Goal: Task Accomplishment & Management: Use online tool/utility

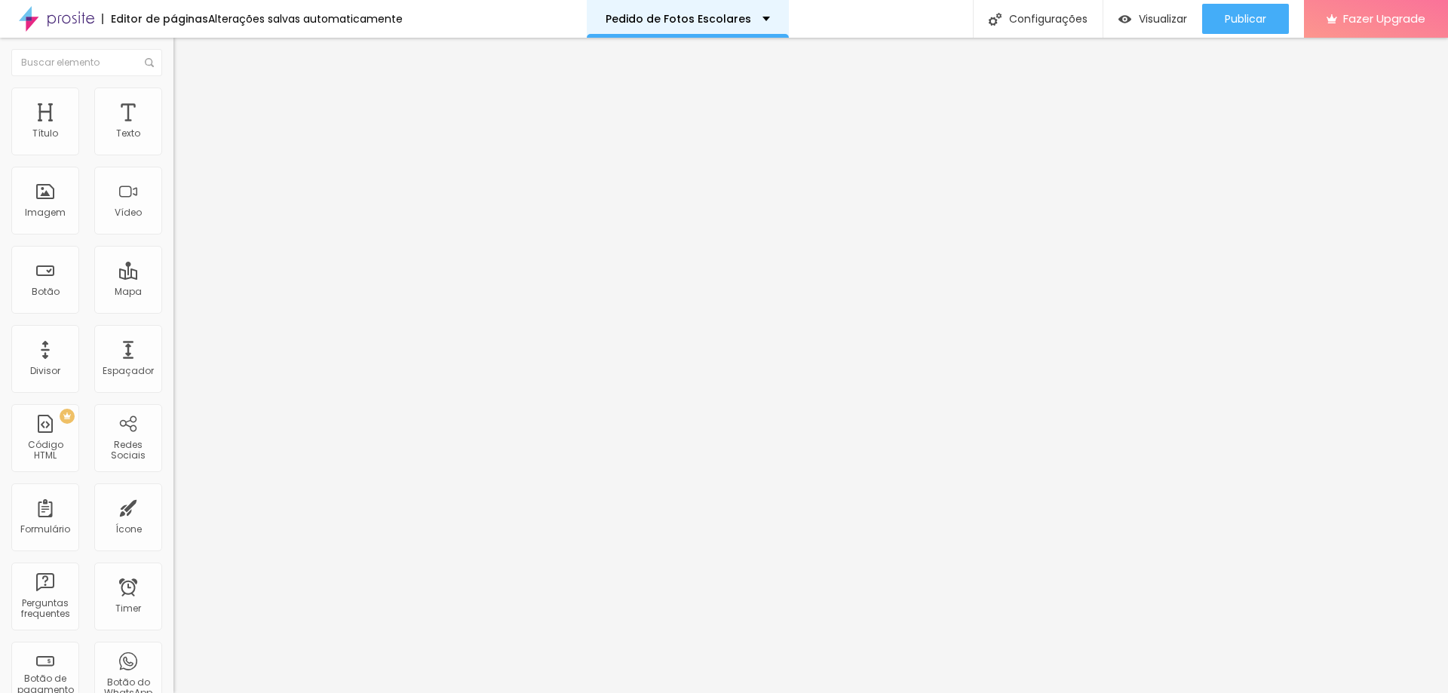
click at [737, 20] on p "Pedido de Fotos Escolares" at bounding box center [679, 19] width 146 height 11
click at [185, 57] on img "button" at bounding box center [191, 55] width 12 height 12
click at [185, 60] on img "button" at bounding box center [191, 55] width 12 height 12
click at [179, 146] on span "Criar botão de pagamento" at bounding box center [242, 139] width 126 height 13
drag, startPoint x: 765, startPoint y: 58, endPoint x: 798, endPoint y: 58, distance: 33.2
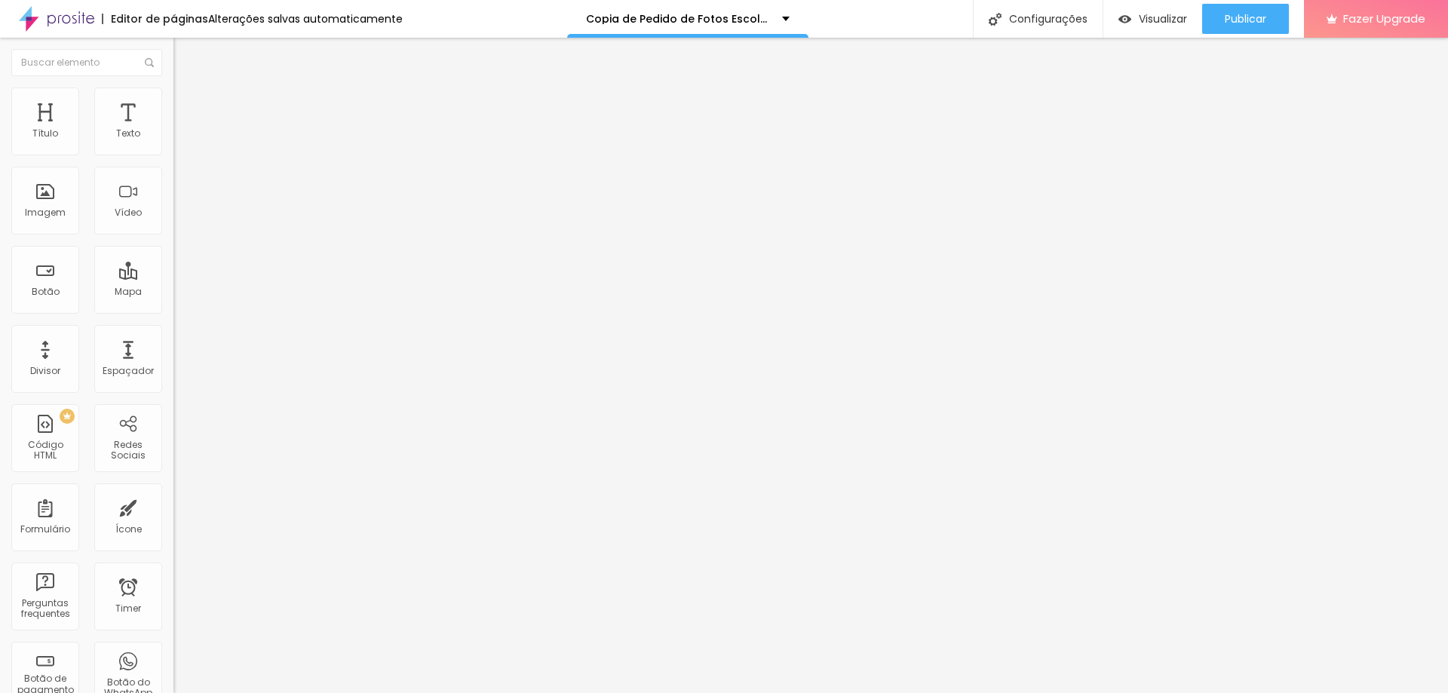
click at [798, 692] on div "Criar botão de pagamento" at bounding box center [724, 704] width 1448 height 23
click at [173, 101] on ul "Conteúdo Estilo Avançado" at bounding box center [259, 94] width 173 height 45
click at [187, 102] on span "Estilo" at bounding box center [198, 97] width 23 height 13
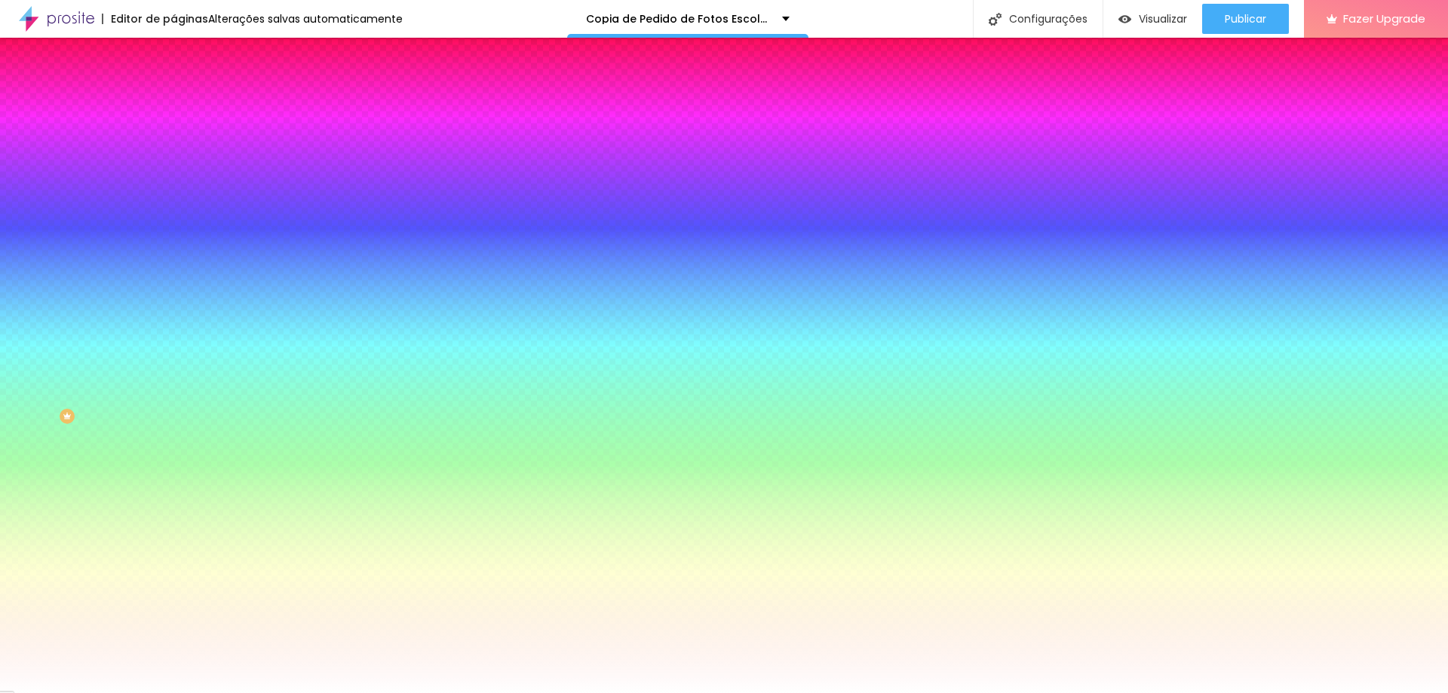
click at [173, 96] on ul "Conteúdo Estilo Avançado" at bounding box center [259, 94] width 173 height 45
click at [187, 106] on span "Avançado" at bounding box center [212, 112] width 50 height 13
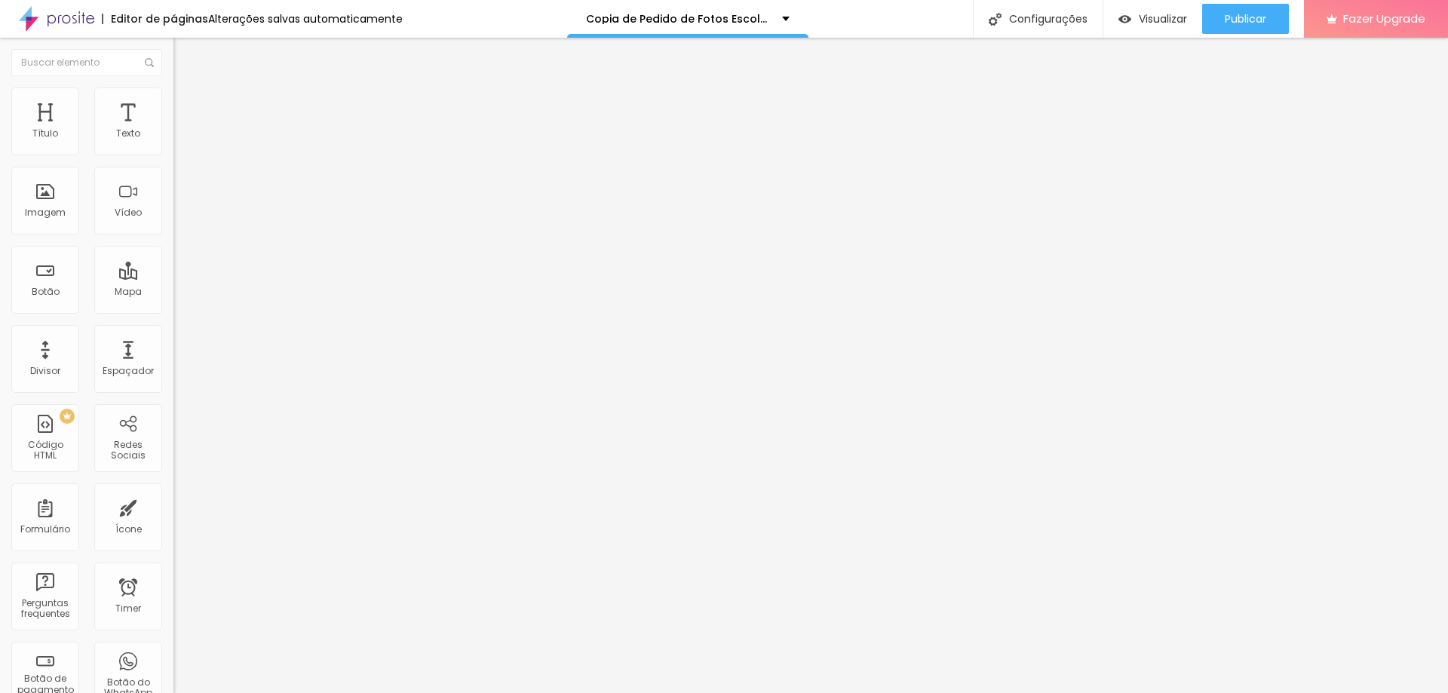
click at [173, 87] on li "Conteúdo" at bounding box center [259, 79] width 173 height 15
click at [173, 100] on li "Estilo" at bounding box center [259, 94] width 173 height 15
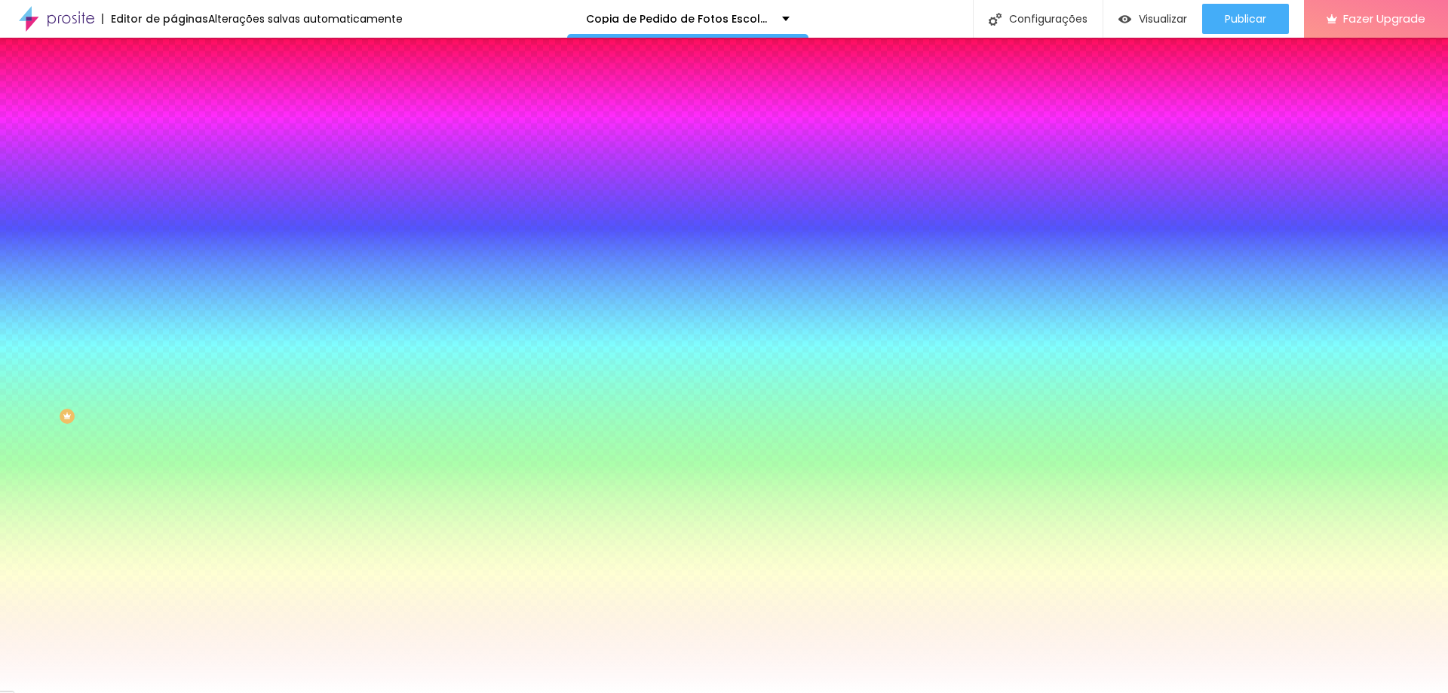
click at [173, 97] on ul "Conteúdo Estilo Avançado" at bounding box center [259, 94] width 173 height 45
click at [173, 87] on li "Conteúdo" at bounding box center [259, 79] width 173 height 15
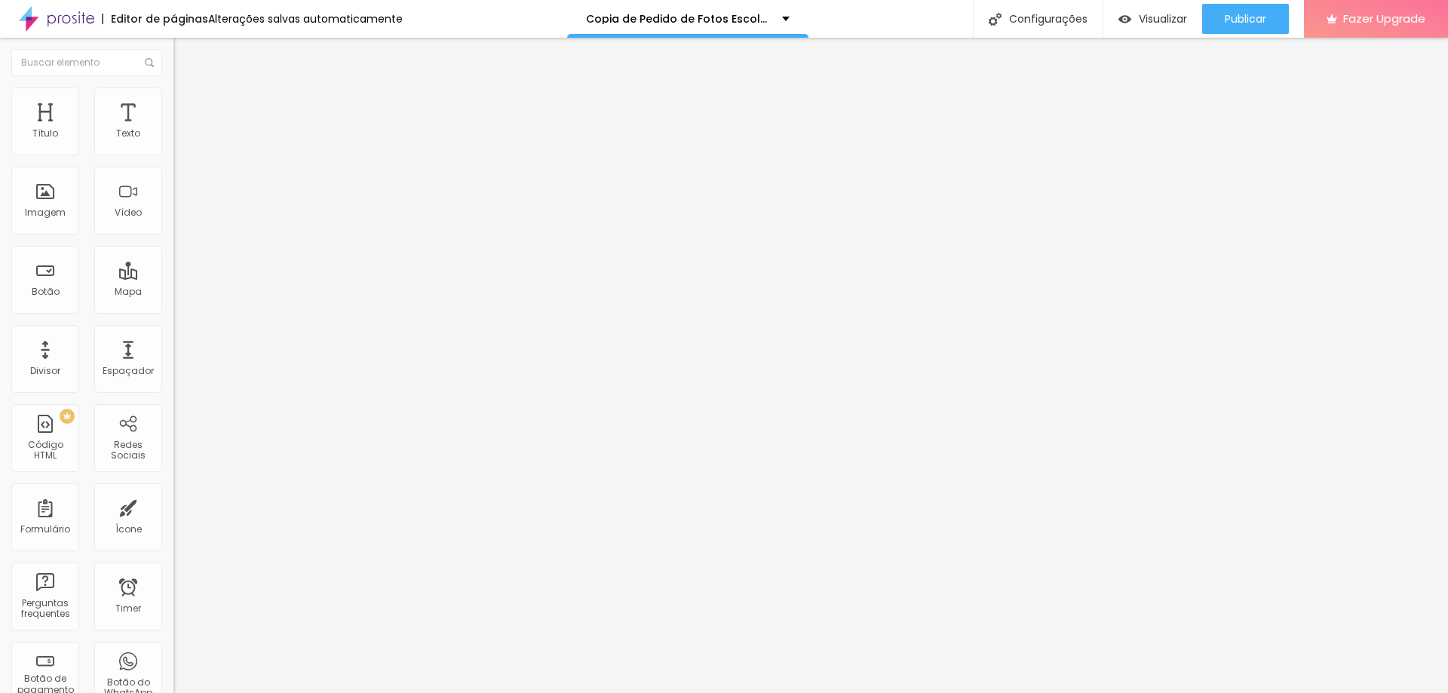
click at [173, 152] on img at bounding box center [177, 156] width 9 height 9
drag, startPoint x: 738, startPoint y: 254, endPoint x: 723, endPoint y: 260, distance: 16.2
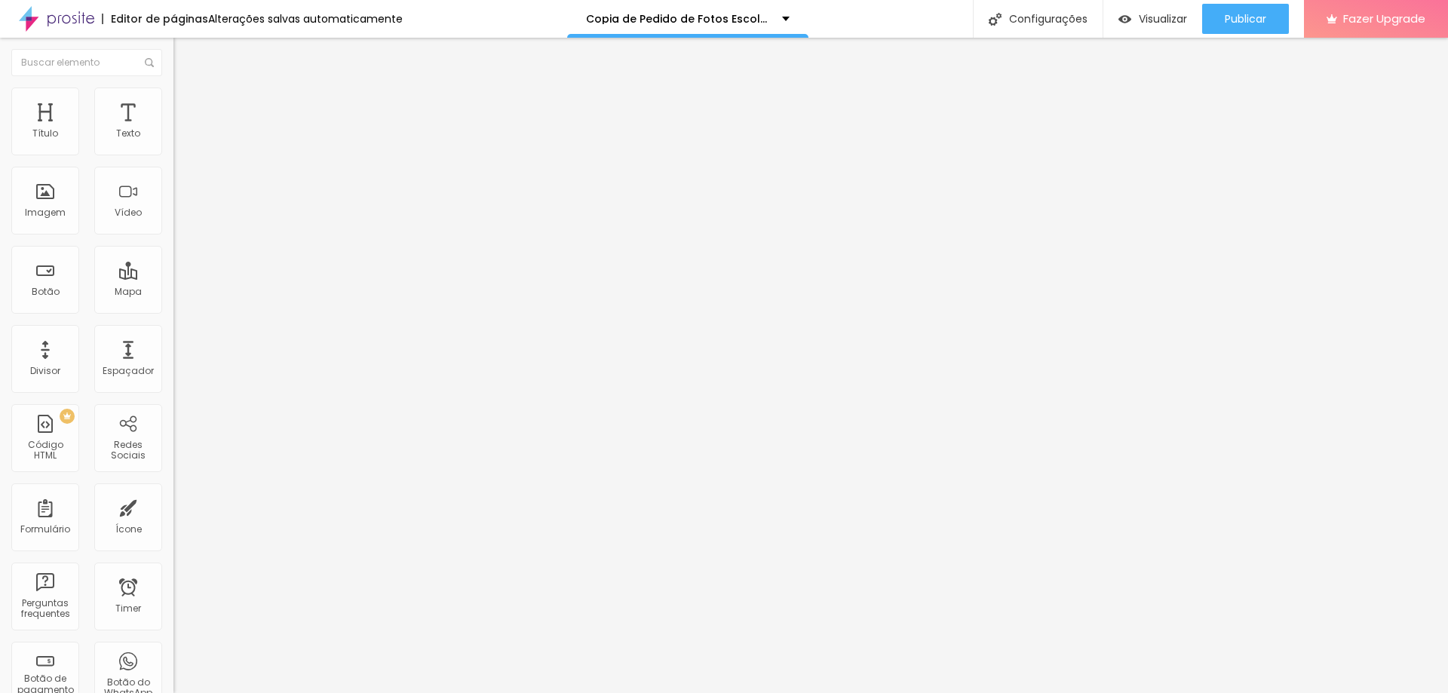
drag, startPoint x: 534, startPoint y: 176, endPoint x: 715, endPoint y: 181, distance: 181.1
drag, startPoint x: 712, startPoint y: 209, endPoint x: 532, endPoint y: 210, distance: 180.3
drag, startPoint x: 533, startPoint y: 238, endPoint x: 713, endPoint y: 246, distance: 180.4
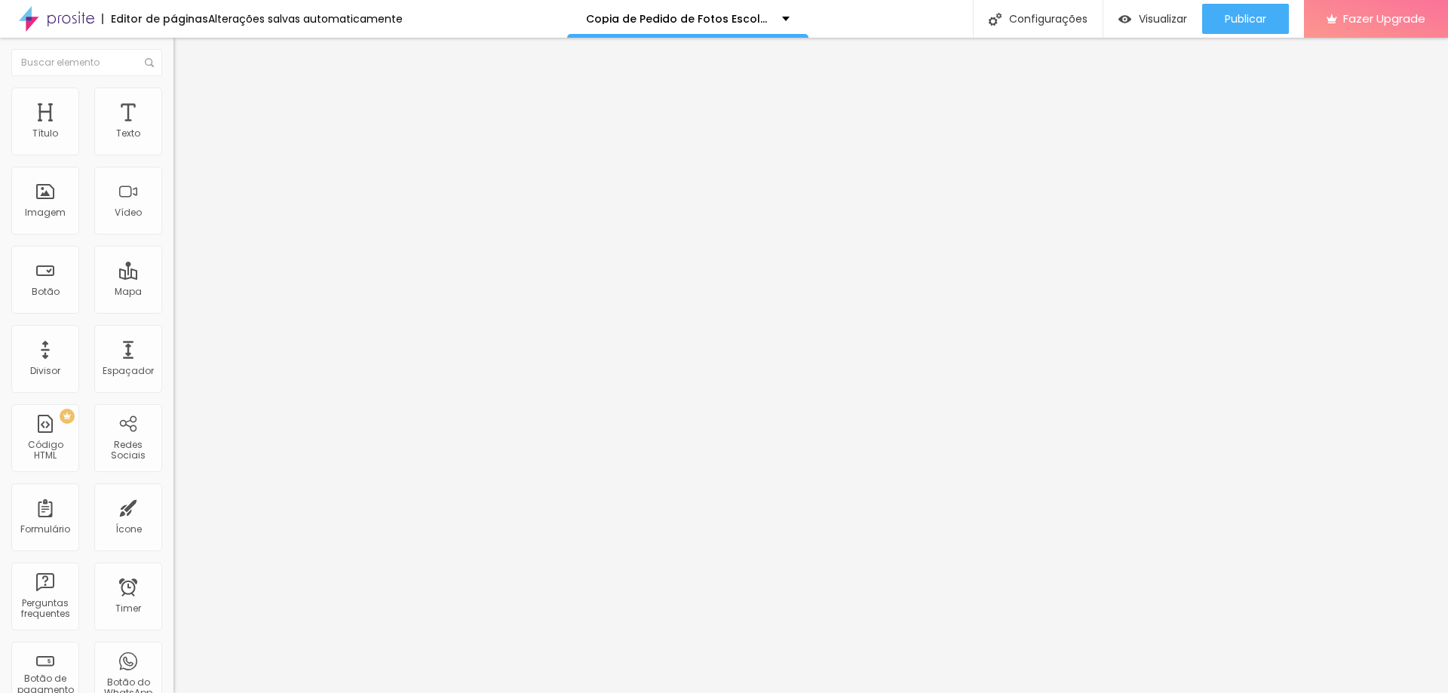
click at [173, 63] on button "Editar Botão de pagamento" at bounding box center [259, 61] width 173 height 47
click at [179, 146] on span "Criar botão de pagamento" at bounding box center [242, 139] width 126 height 13
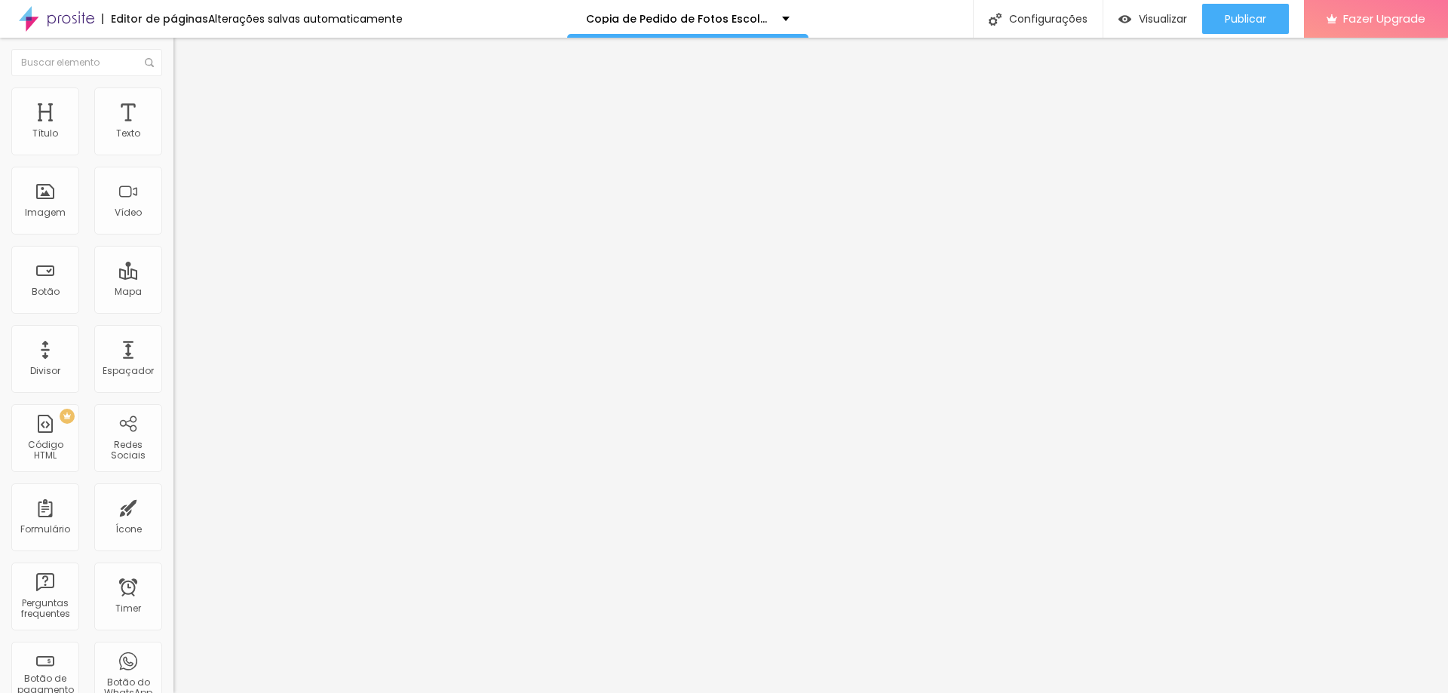
paste input "Pacote Essencial + Taxa de participação"
type input "Pacote Essencial + Taxa de participação"
type input "R$ 55,00"
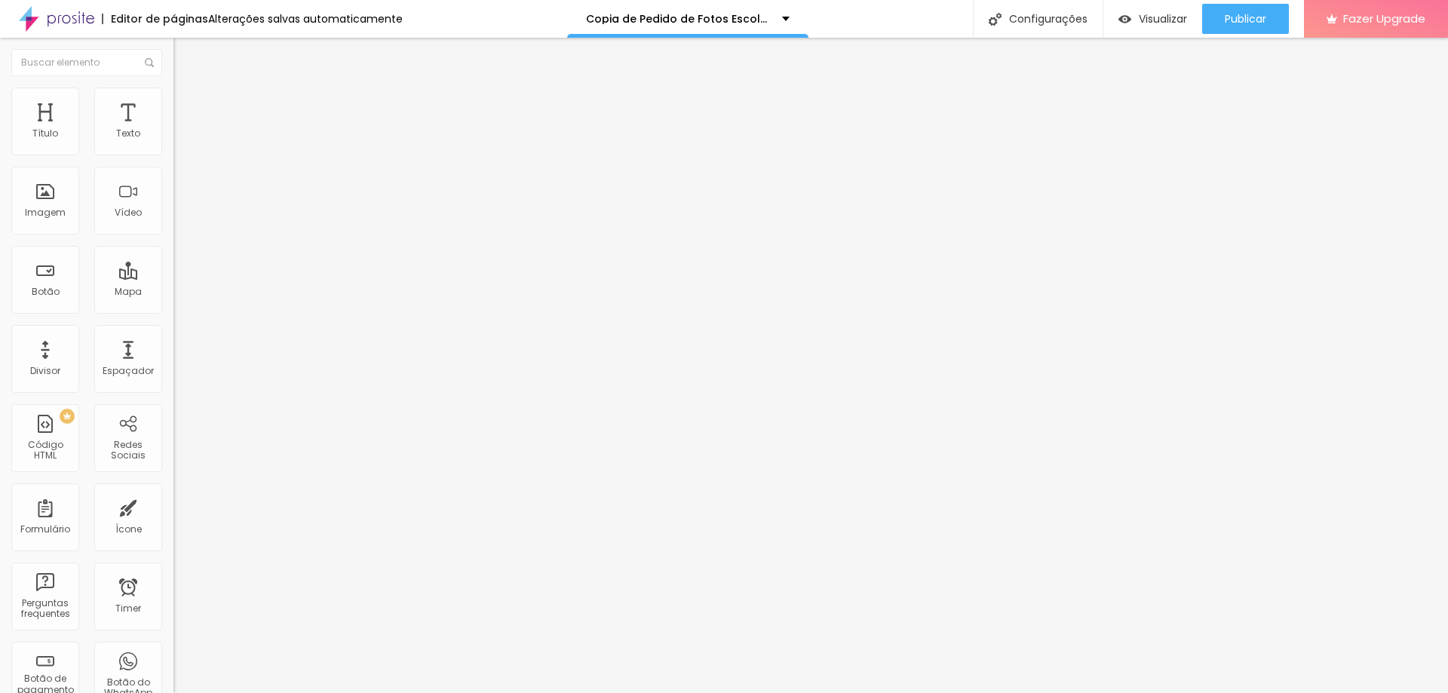
paste textarea "Pacote Essencial + Taxa de participação"
type textarea "Pacote Essencial + Taxa de participação"
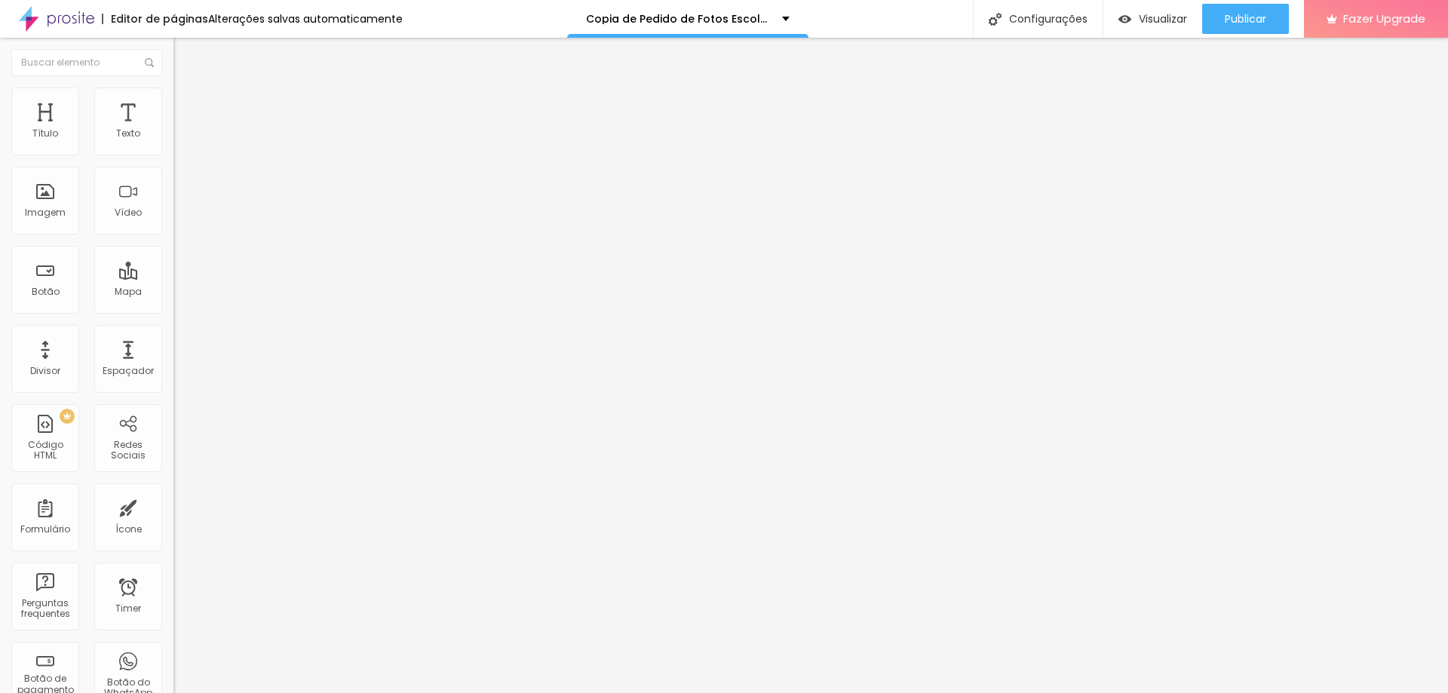
click at [173, 158] on img at bounding box center [177, 153] width 9 height 9
click at [173, 109] on img at bounding box center [180, 107] width 14 height 14
click at [187, 101] on span "Conteúdo" at bounding box center [210, 94] width 47 height 13
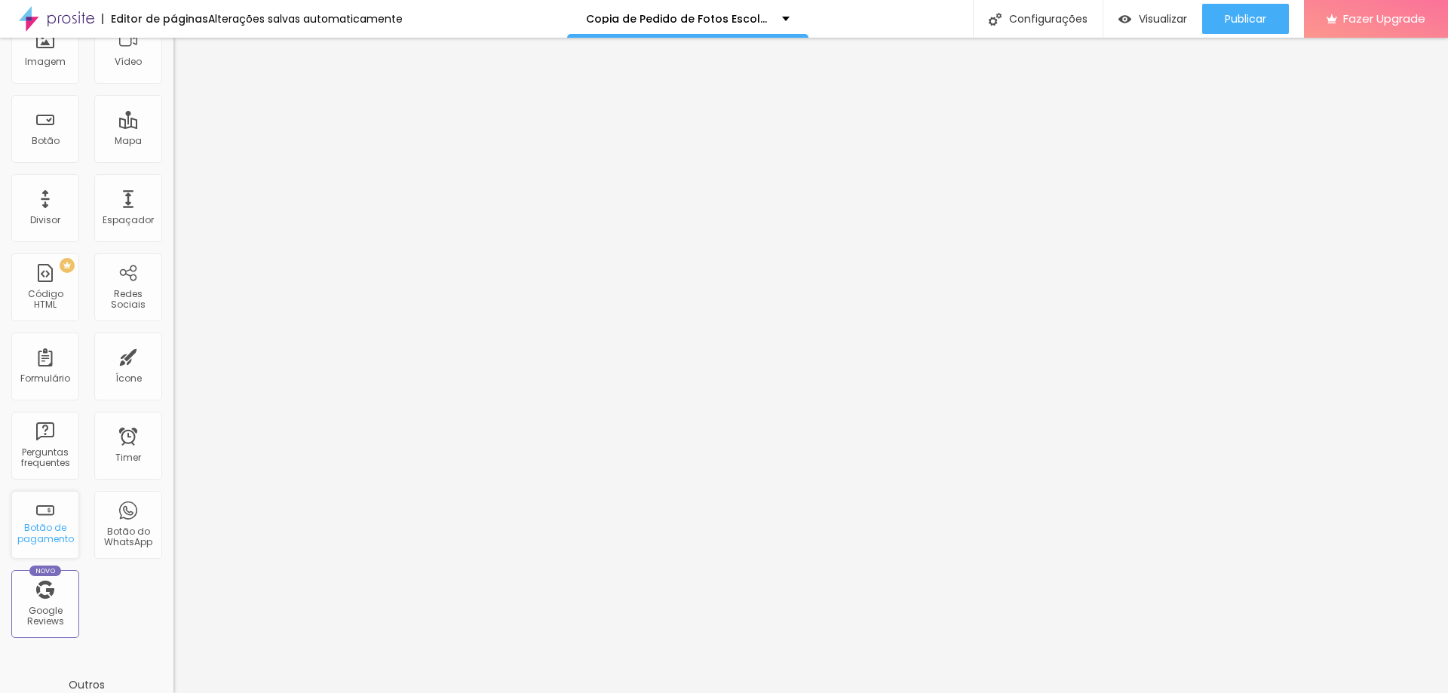
scroll to position [0, 0]
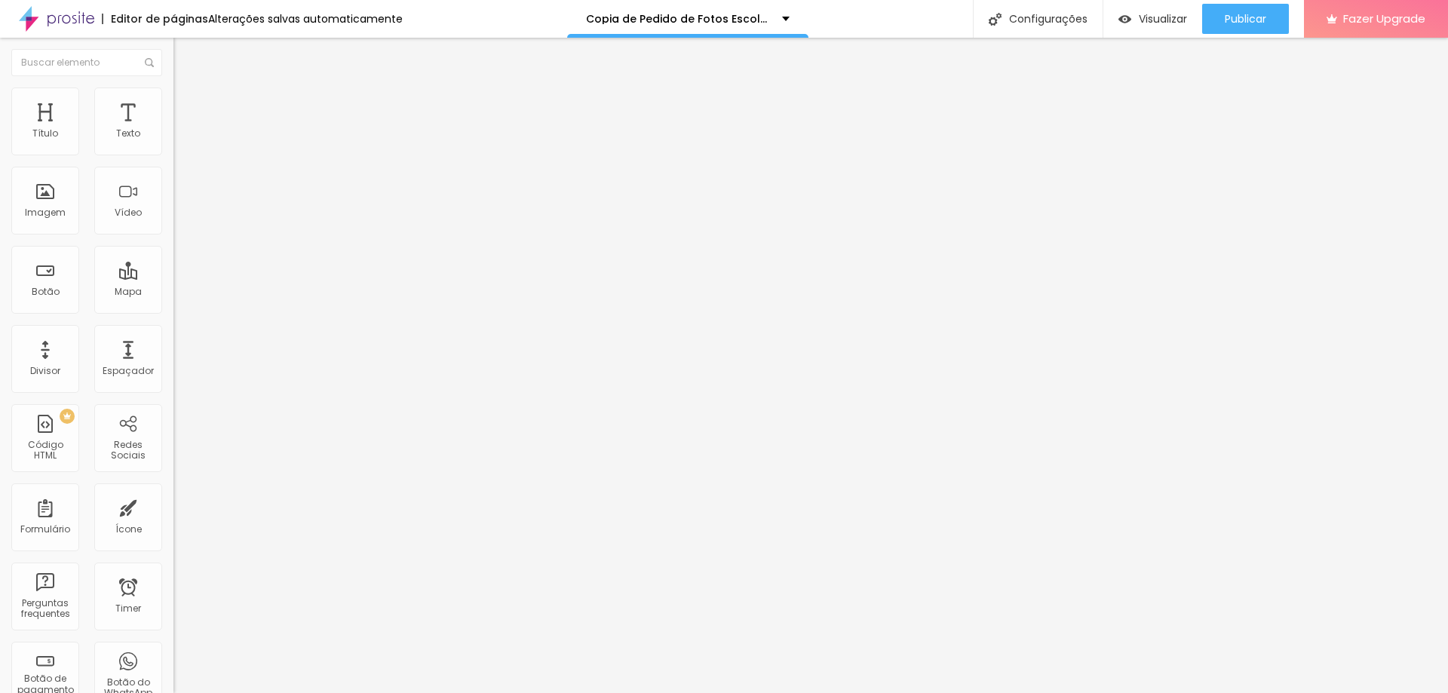
click at [183, 158] on div "Pacote Essencial + Taxa de participação" at bounding box center [260, 143] width 154 height 27
paste input "Pacote Família + Taxa de participação"
type input "Pacote Família + Taxa de participação"
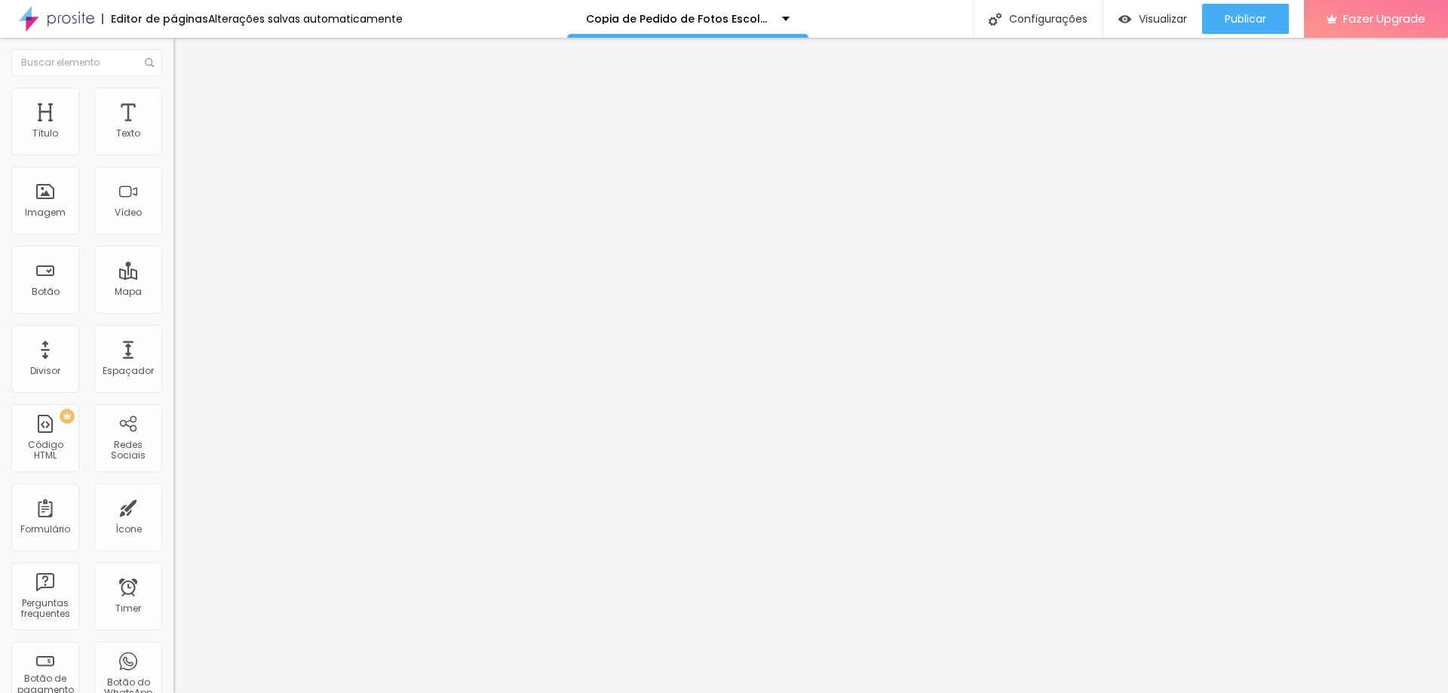
type input "R$ 80,00"
paste textarea "Pacote Família + Taxa de participação"
type textarea "Pacote Família + Taxa de participação"
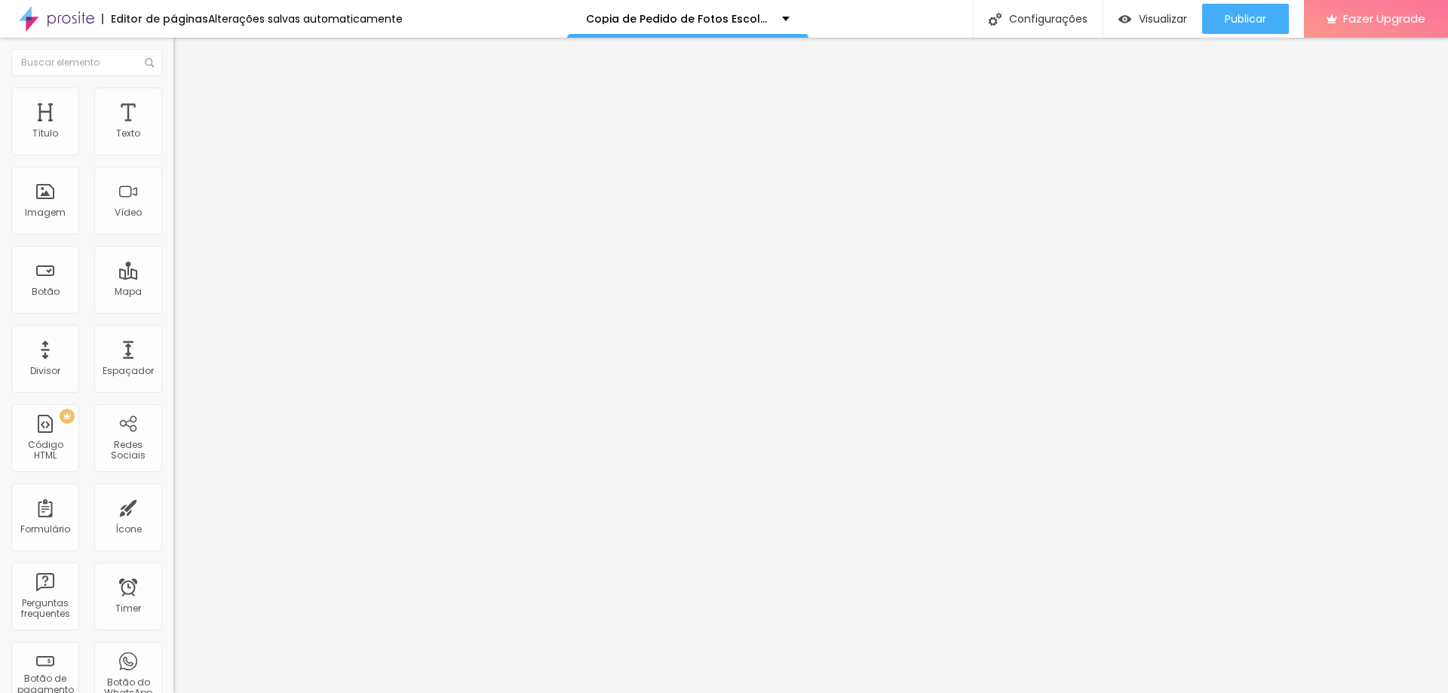
click at [173, 149] on div "Pacote Família + Taxa de participação" at bounding box center [259, 137] width 173 height 26
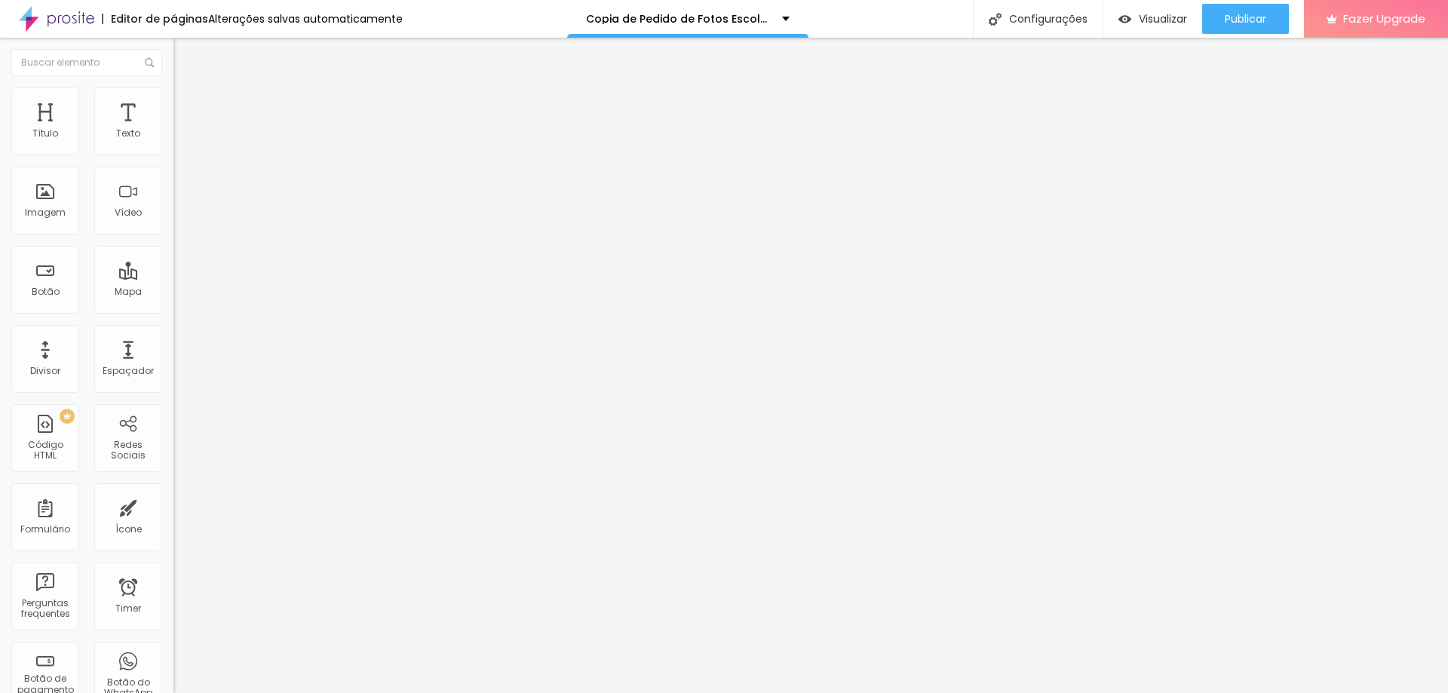
paste input "Pacote Premium + Taxa de participaçã"
type input "Pacote Premium + Taxa de participação"
type input "R$ 95,00"
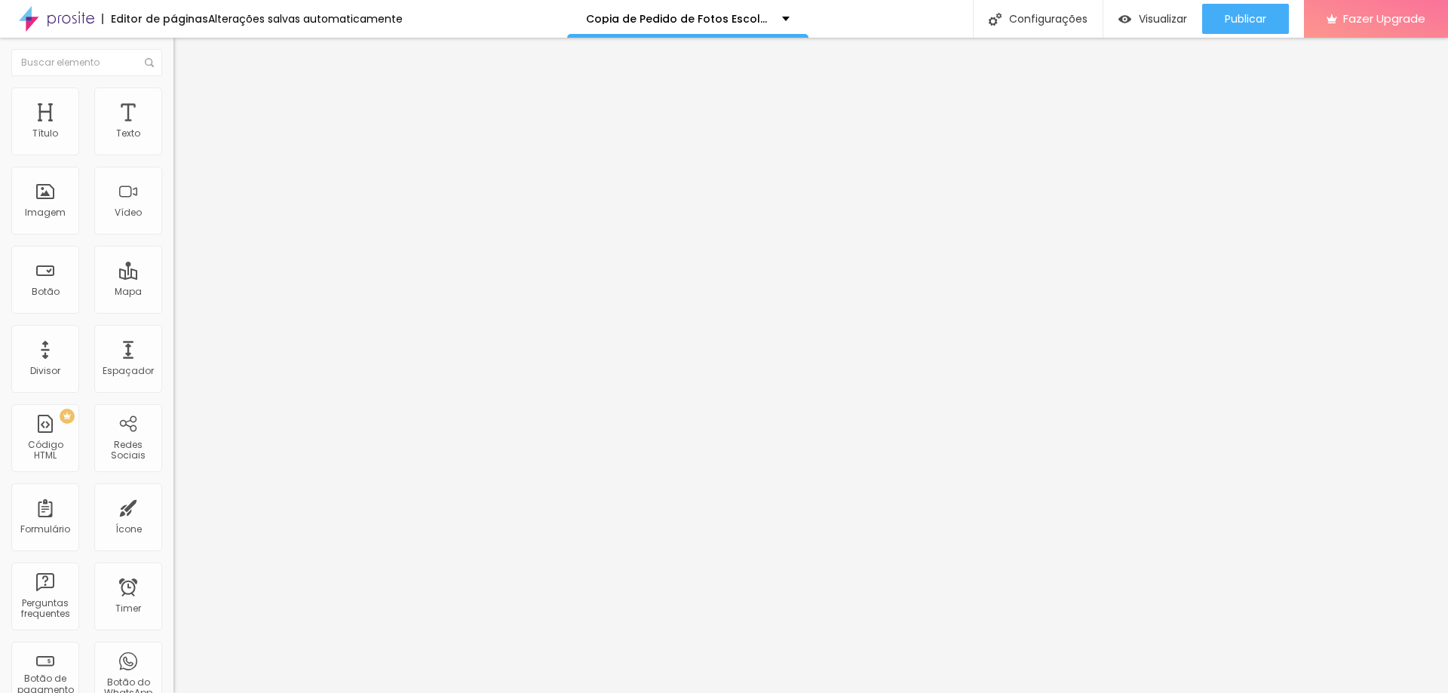
paste textarea "Pacote Premium + Taxa de participaçã"
type textarea "Pacote Premium + Taxa de participação"
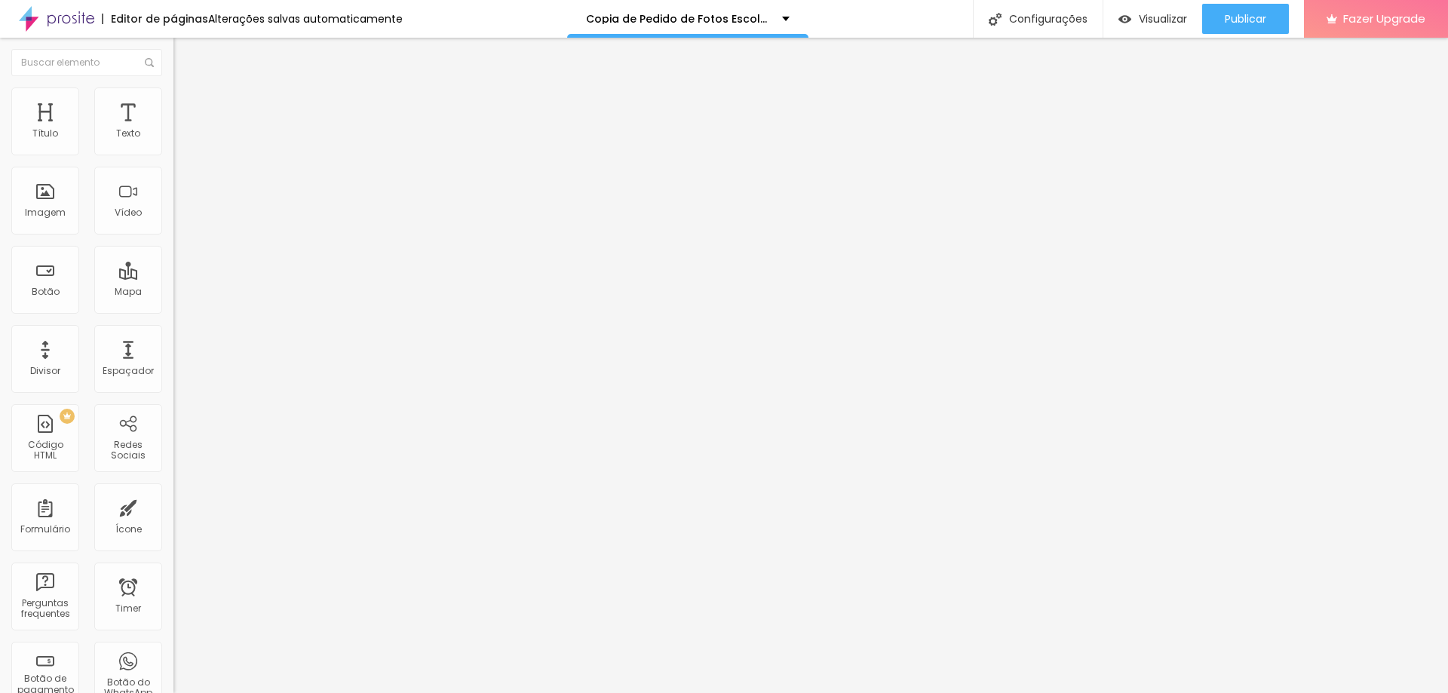
click at [173, 89] on li "Avançado" at bounding box center [259, 94] width 173 height 15
click at [187, 89] on span "Estilo" at bounding box center [198, 82] width 23 height 13
click at [173, 149] on img at bounding box center [178, 144] width 11 height 11
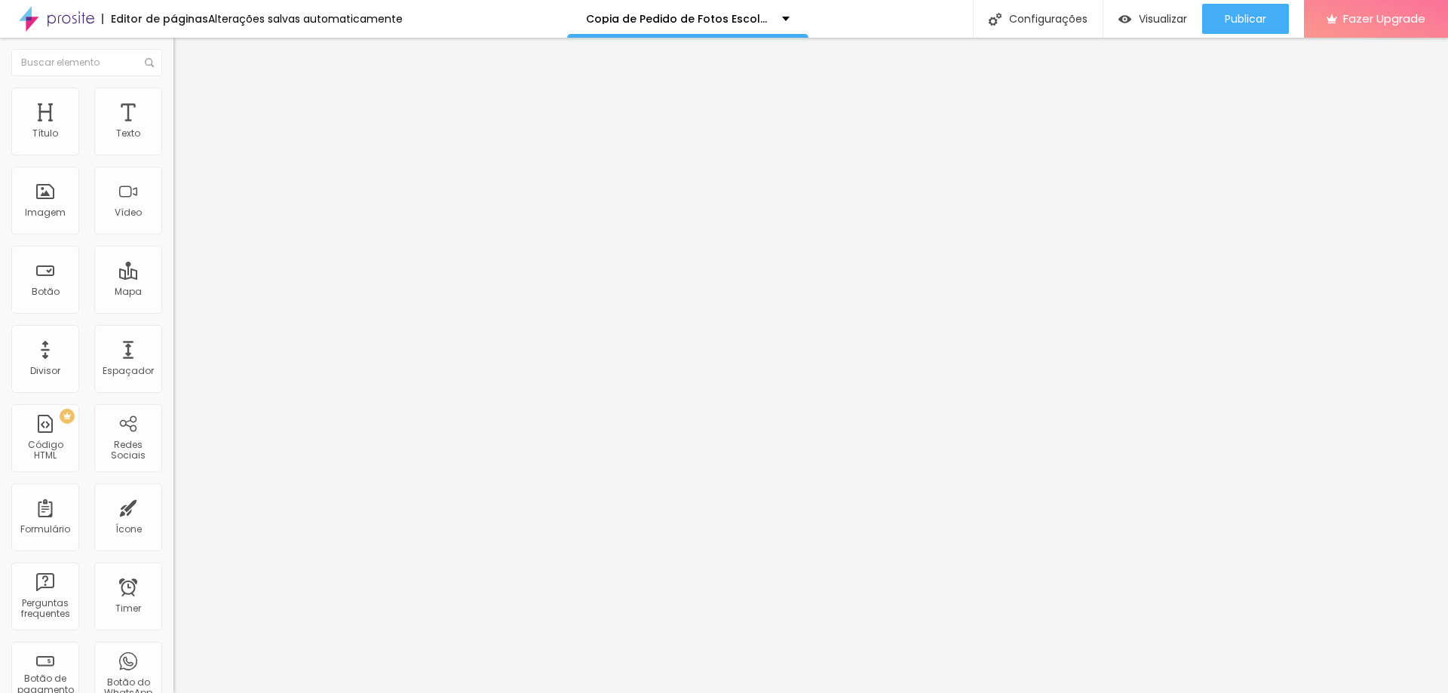
click at [173, 103] on img at bounding box center [180, 110] width 14 height 14
type input "15"
type input "10"
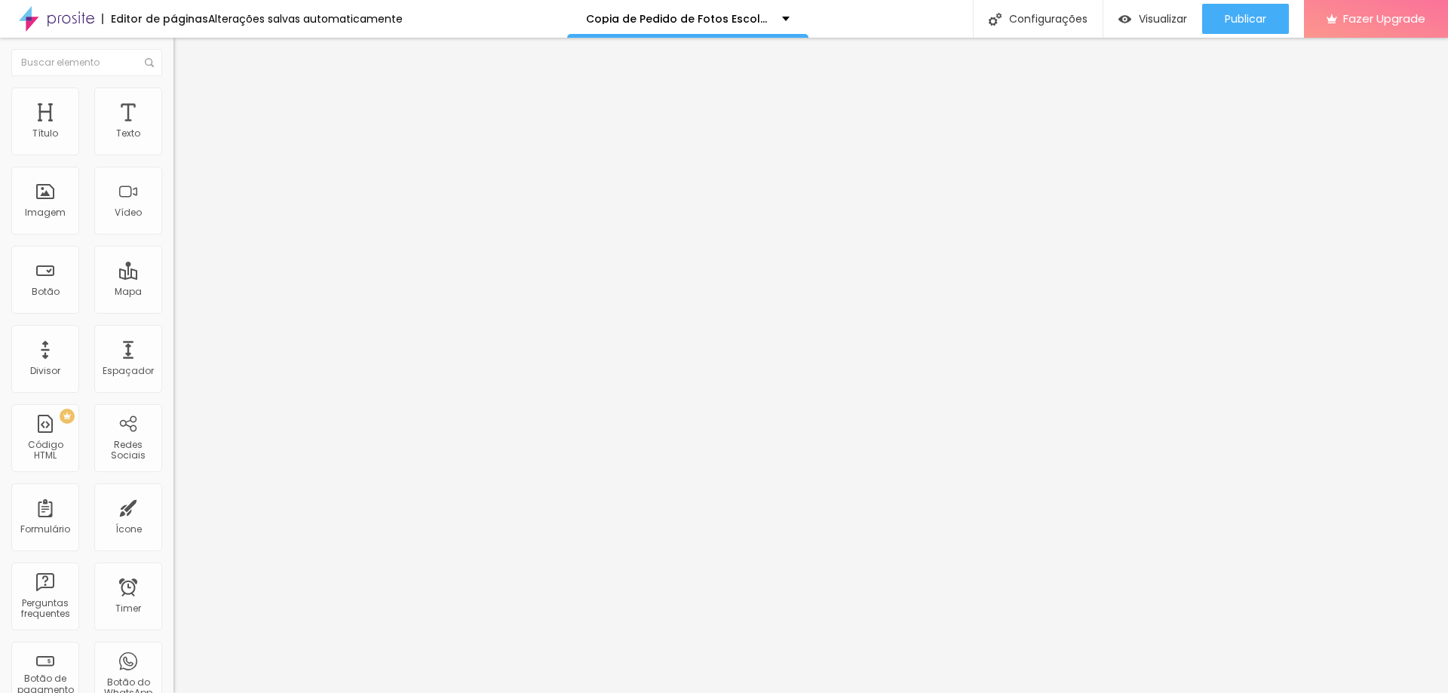
type input "5"
drag, startPoint x: 58, startPoint y: 145, endPoint x: 38, endPoint y: 148, distance: 19.8
click at [173, 293] on input "range" at bounding box center [221, 299] width 97 height 12
drag, startPoint x: 35, startPoint y: 143, endPoint x: 21, endPoint y: 146, distance: 14.6
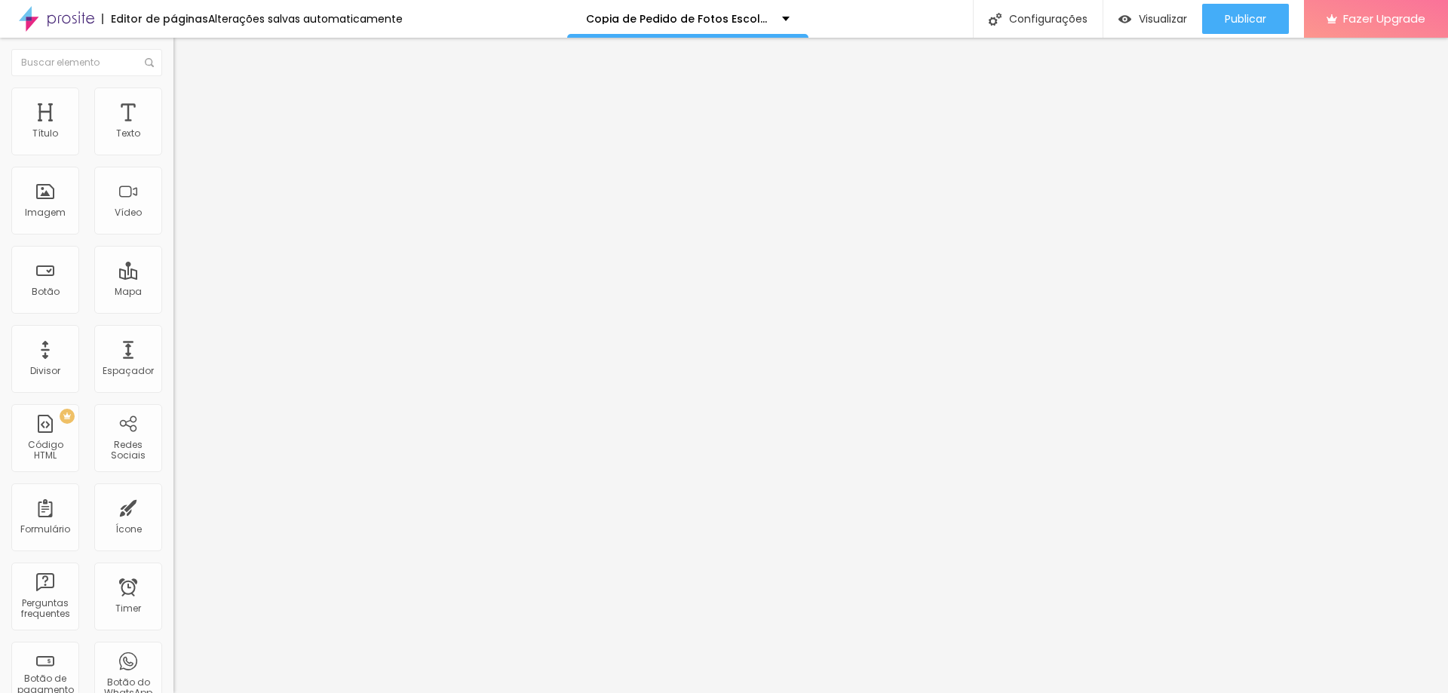
click at [173, 146] on div "5 px Espaçamento Interno" at bounding box center [259, 224] width 173 height 213
type input "0"
drag, startPoint x: 38, startPoint y: 149, endPoint x: 29, endPoint y: 154, distance: 10.5
click at [173, 293] on input "range" at bounding box center [221, 299] width 97 height 12
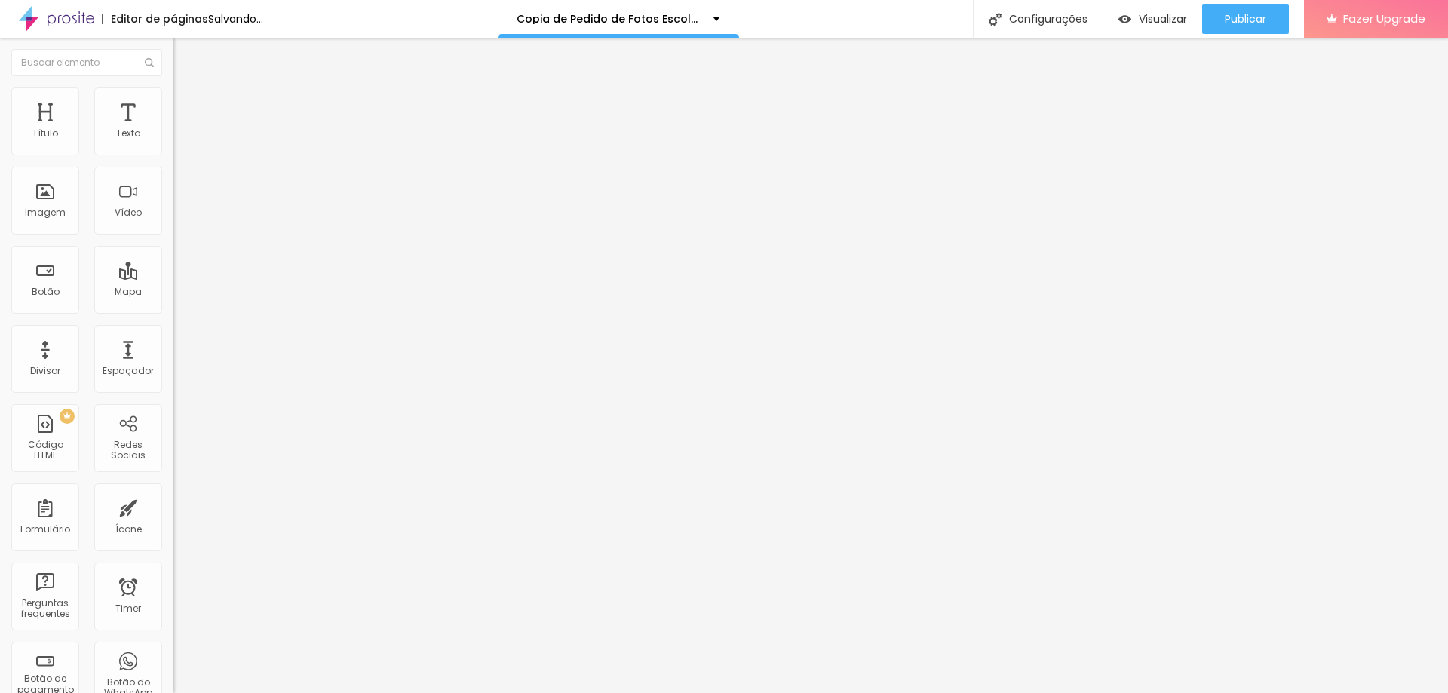
drag, startPoint x: 32, startPoint y: 153, endPoint x: 47, endPoint y: 152, distance: 14.3
click at [173, 293] on div at bounding box center [259, 300] width 173 height 14
type input "5"
type input "10"
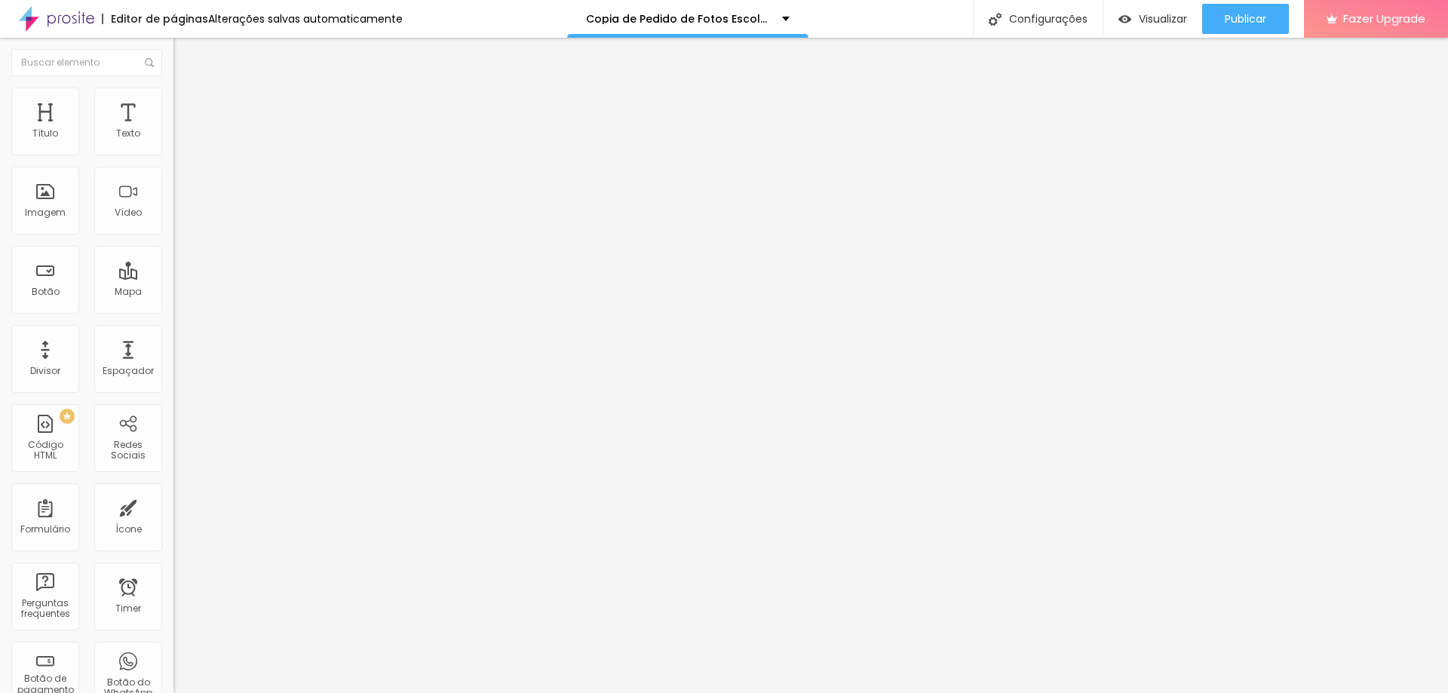
type input "10"
type input "15"
type input "20"
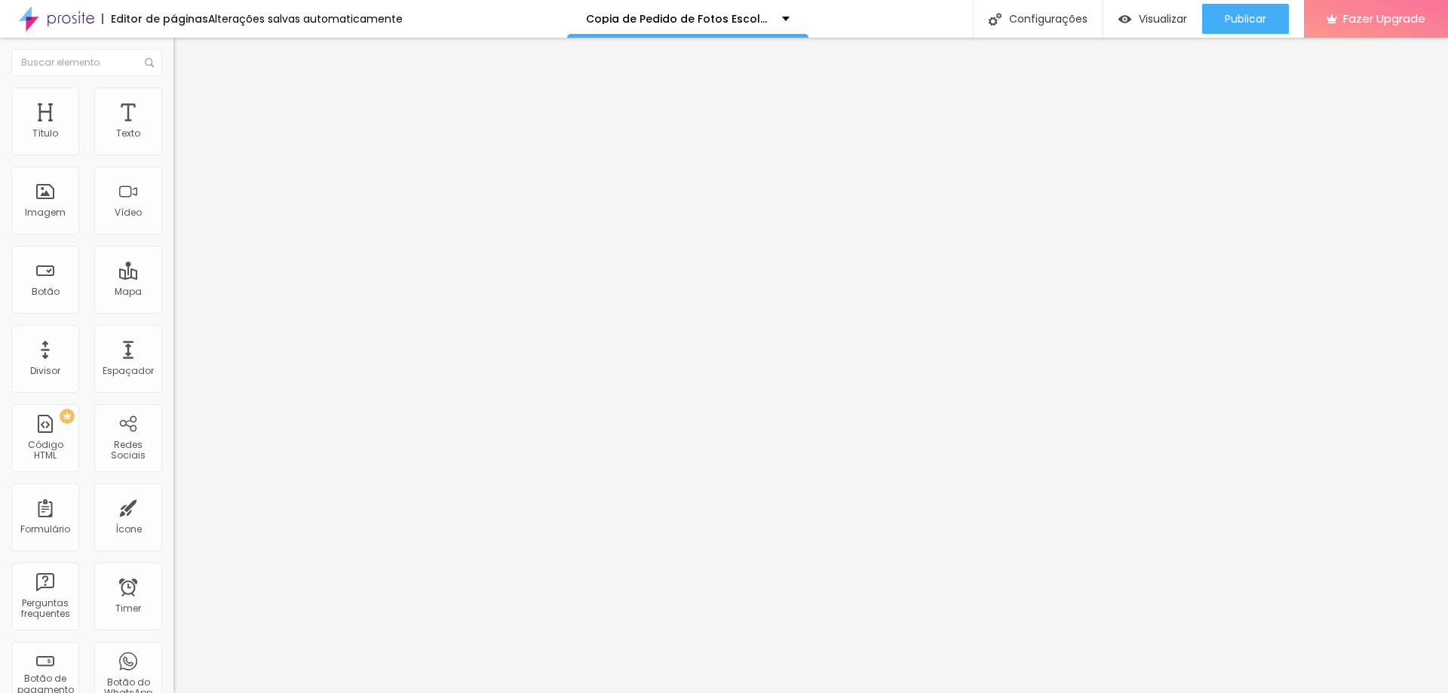
drag, startPoint x: 33, startPoint y: 149, endPoint x: 60, endPoint y: 149, distance: 27.2
type input "20"
click at [173, 293] on input "range" at bounding box center [221, 299] width 97 height 12
click at [173, 98] on ul "Conteúdo Estilo Avançado" at bounding box center [259, 94] width 173 height 45
click at [173, 99] on li "Estilo" at bounding box center [259, 94] width 173 height 15
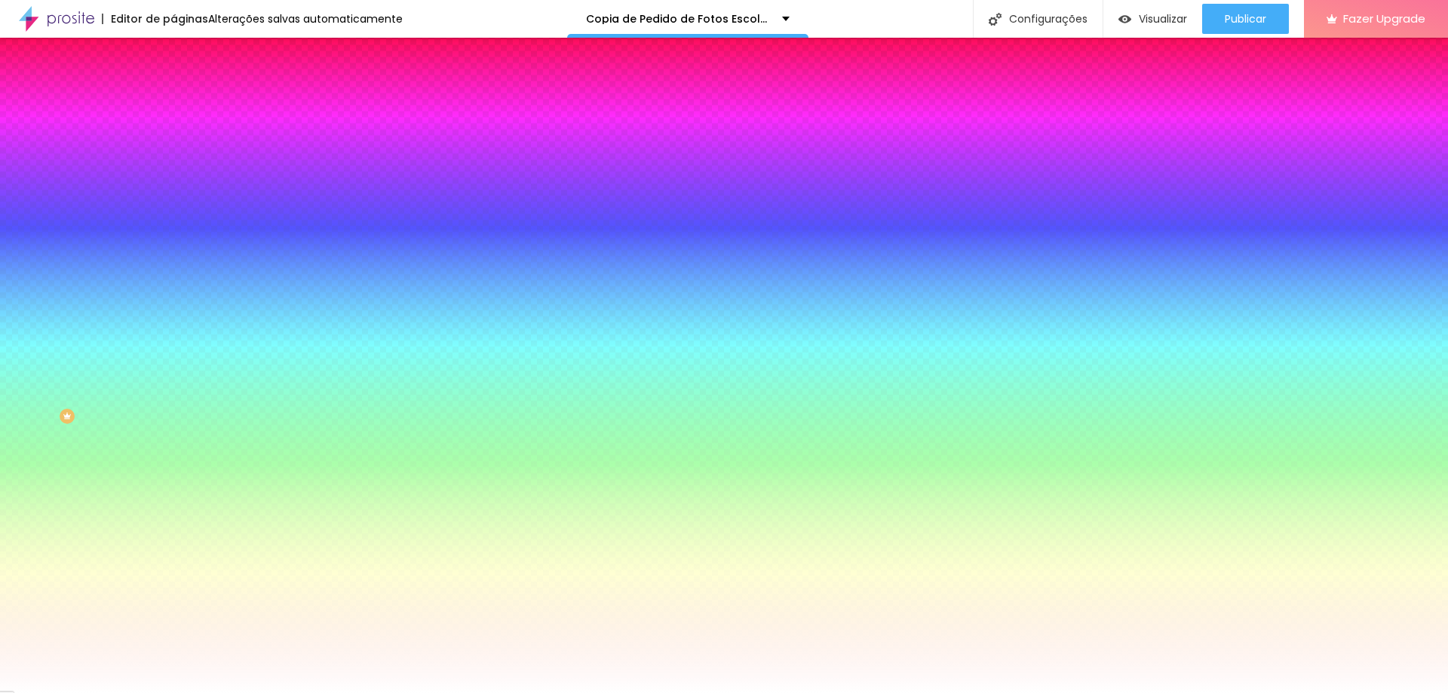
click at [187, 89] on span "Conteúdo" at bounding box center [210, 82] width 47 height 13
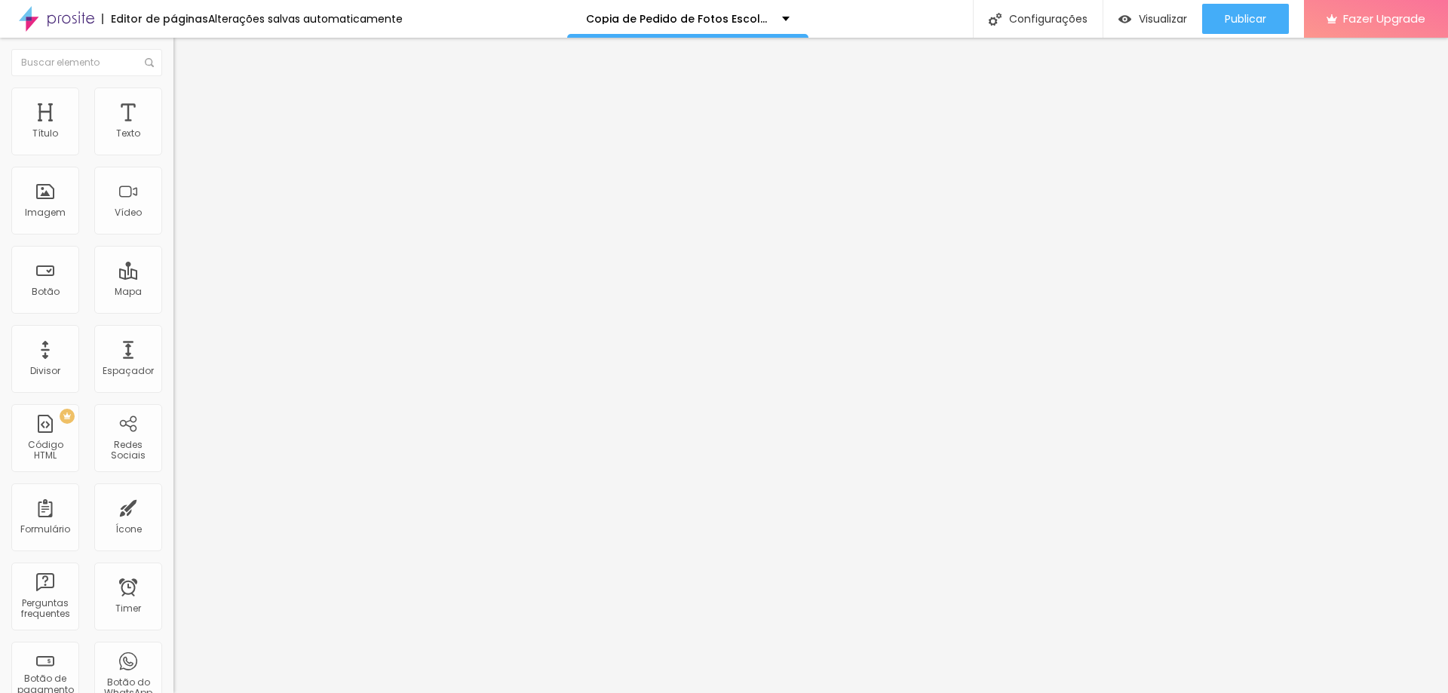
click at [173, 151] on img at bounding box center [178, 156] width 11 height 11
click at [173, 63] on button "Editar Coluna" at bounding box center [259, 55] width 173 height 35
click at [120, 375] on div "Espaçador" at bounding box center [128, 371] width 51 height 11
type input "17"
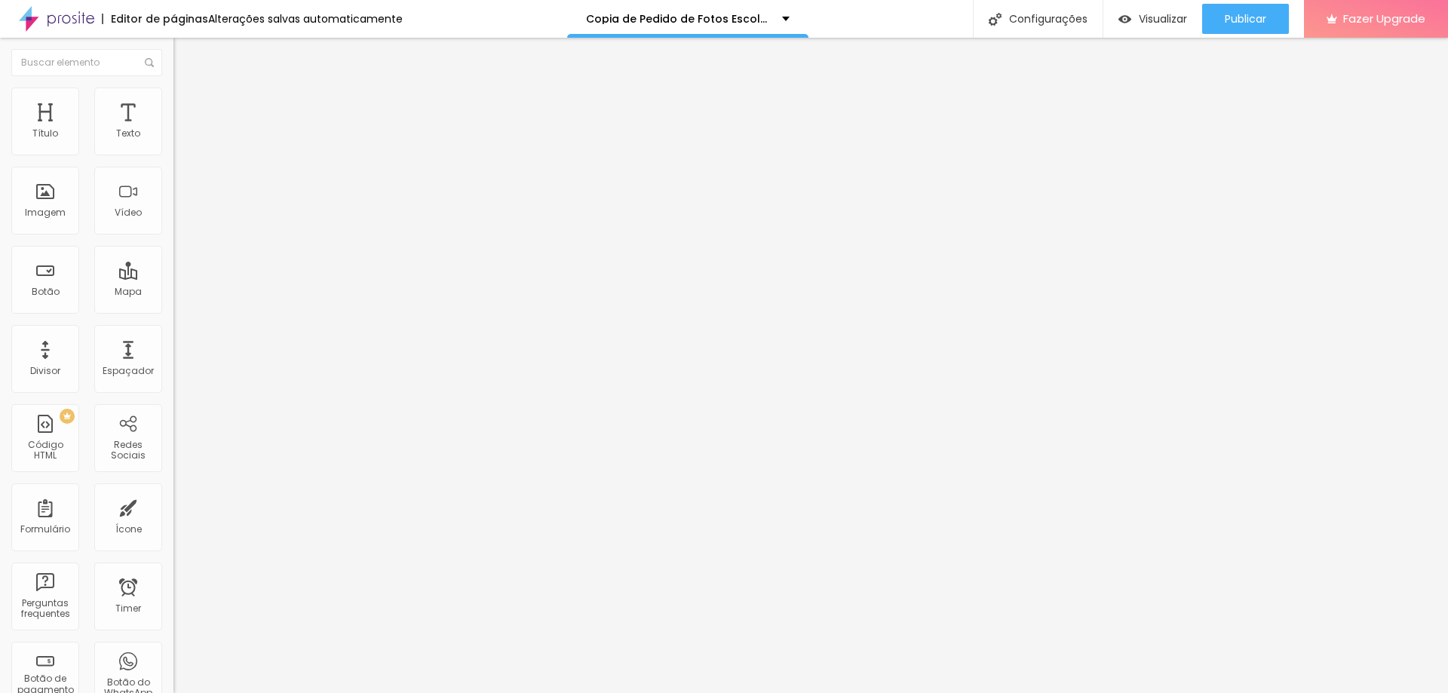
type input "28"
type input "48"
type input "59"
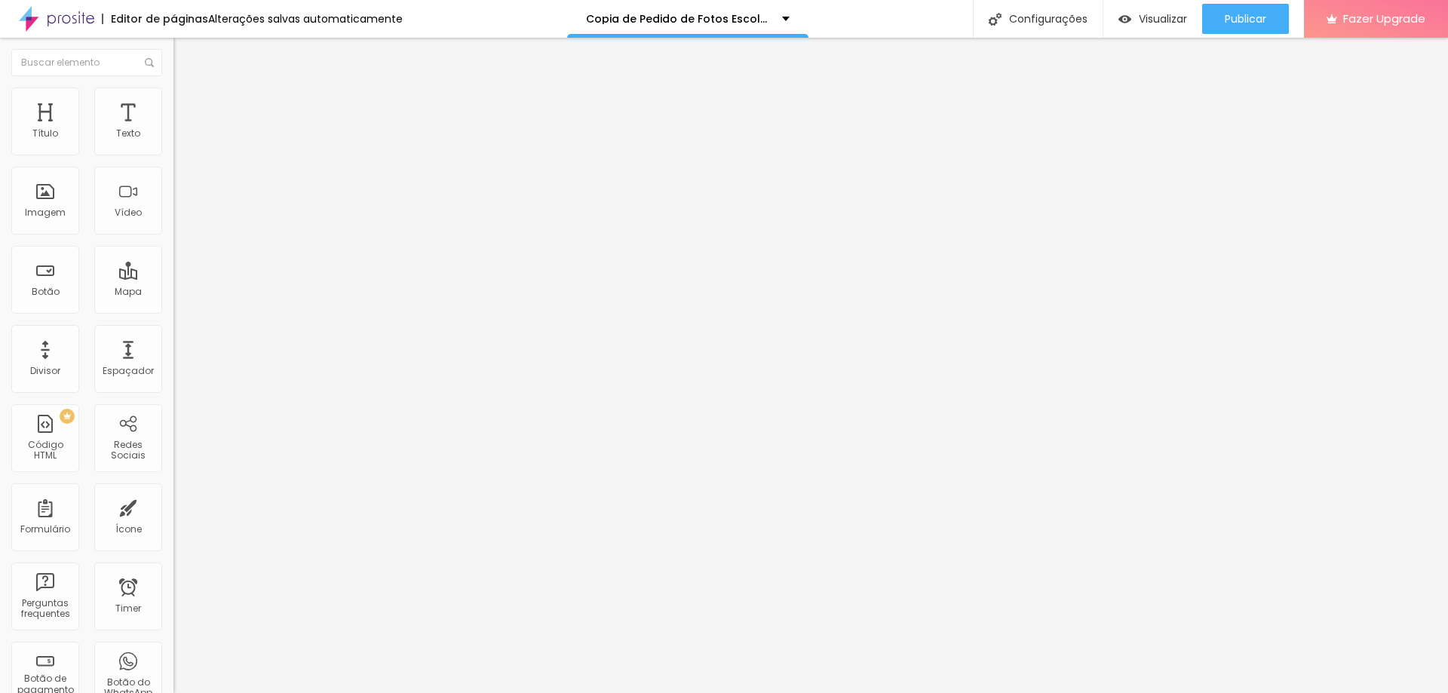
type input "59"
type input "79"
type input "84"
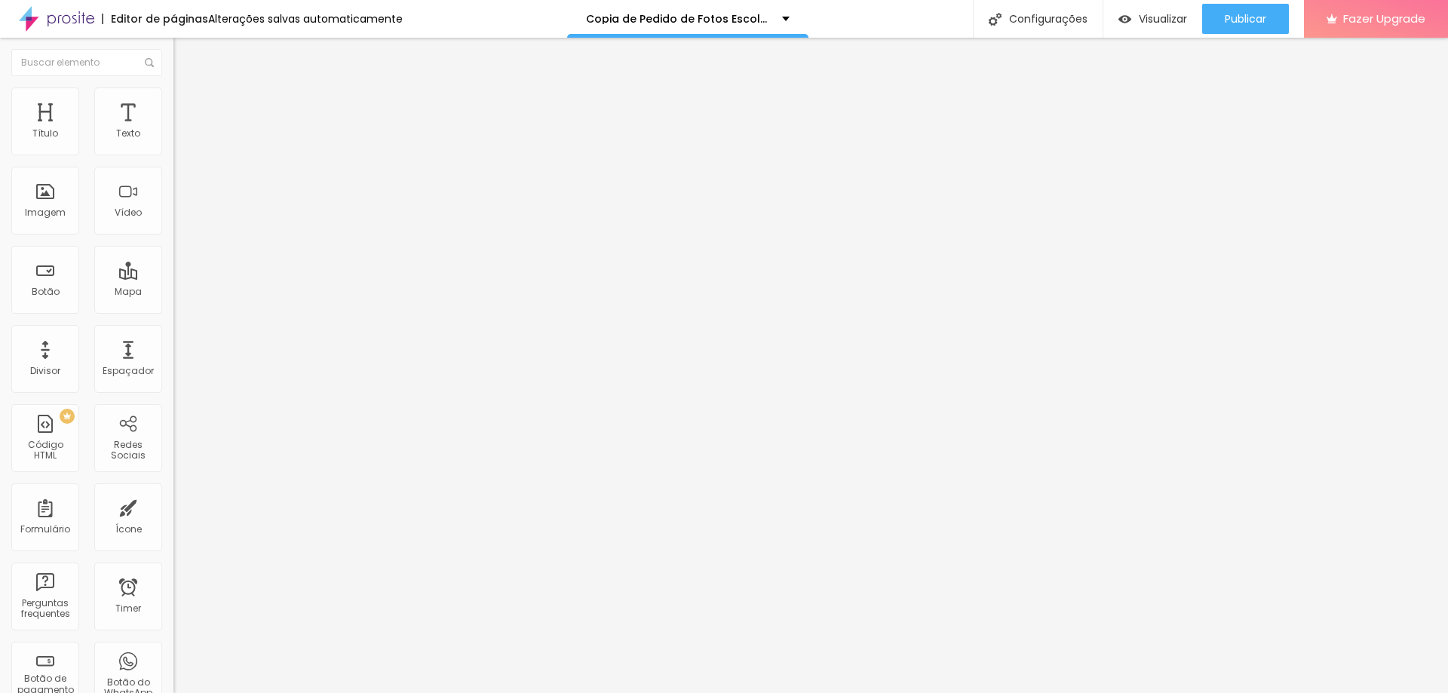
type input "100"
type input "110"
type input "126"
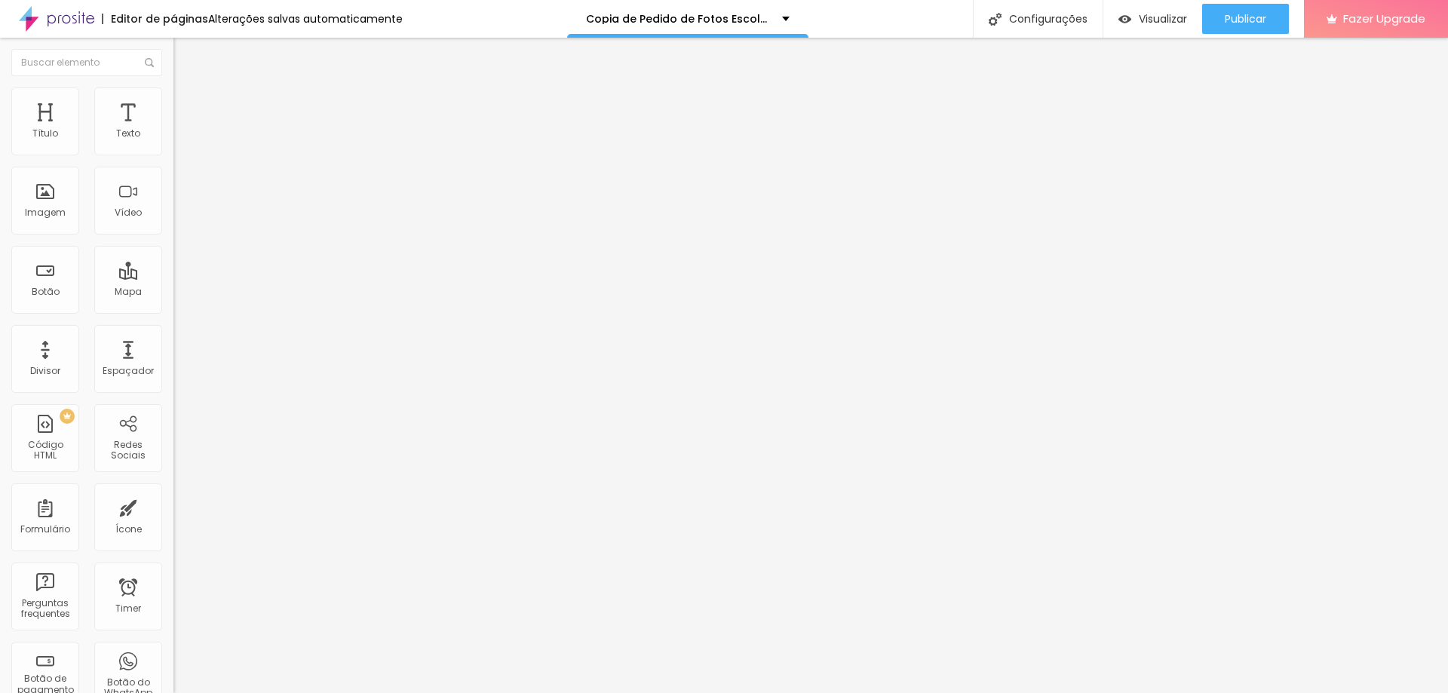
type input "126"
type input "131"
type input "136"
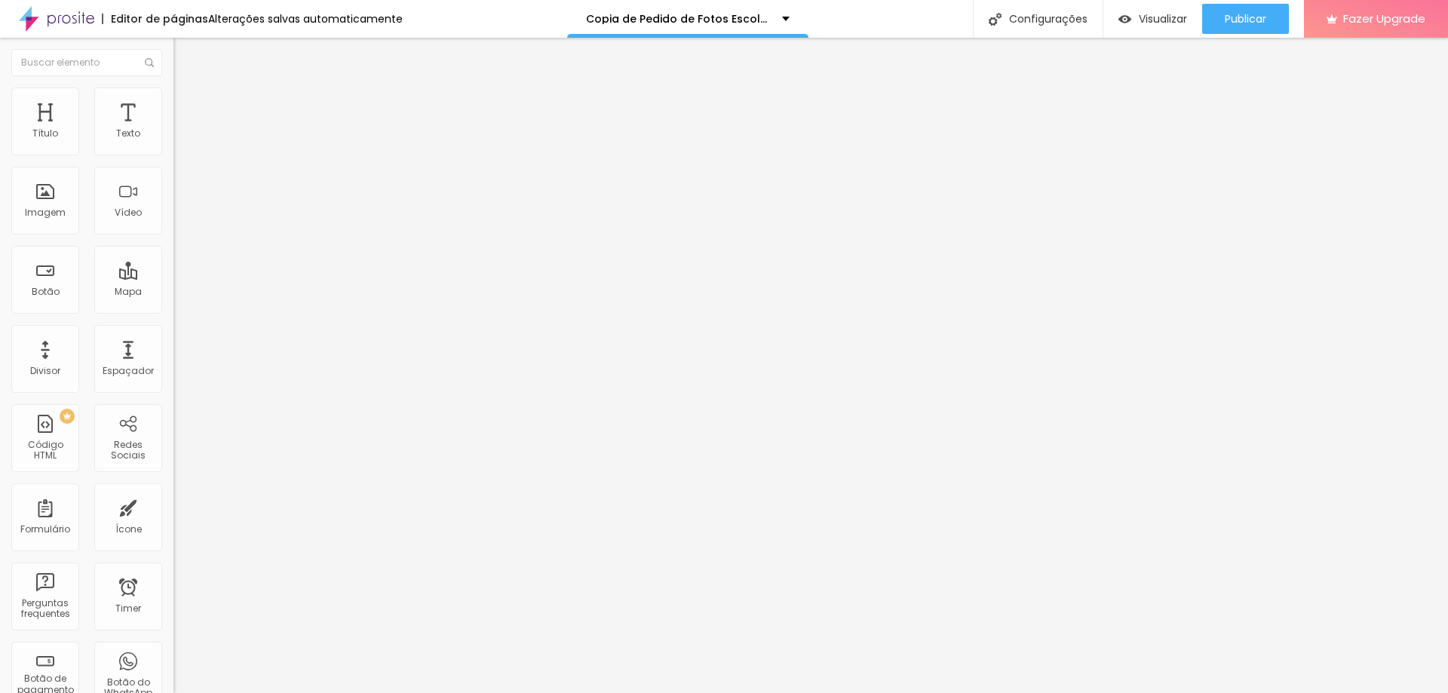
type input "146"
type input "152"
type input "193"
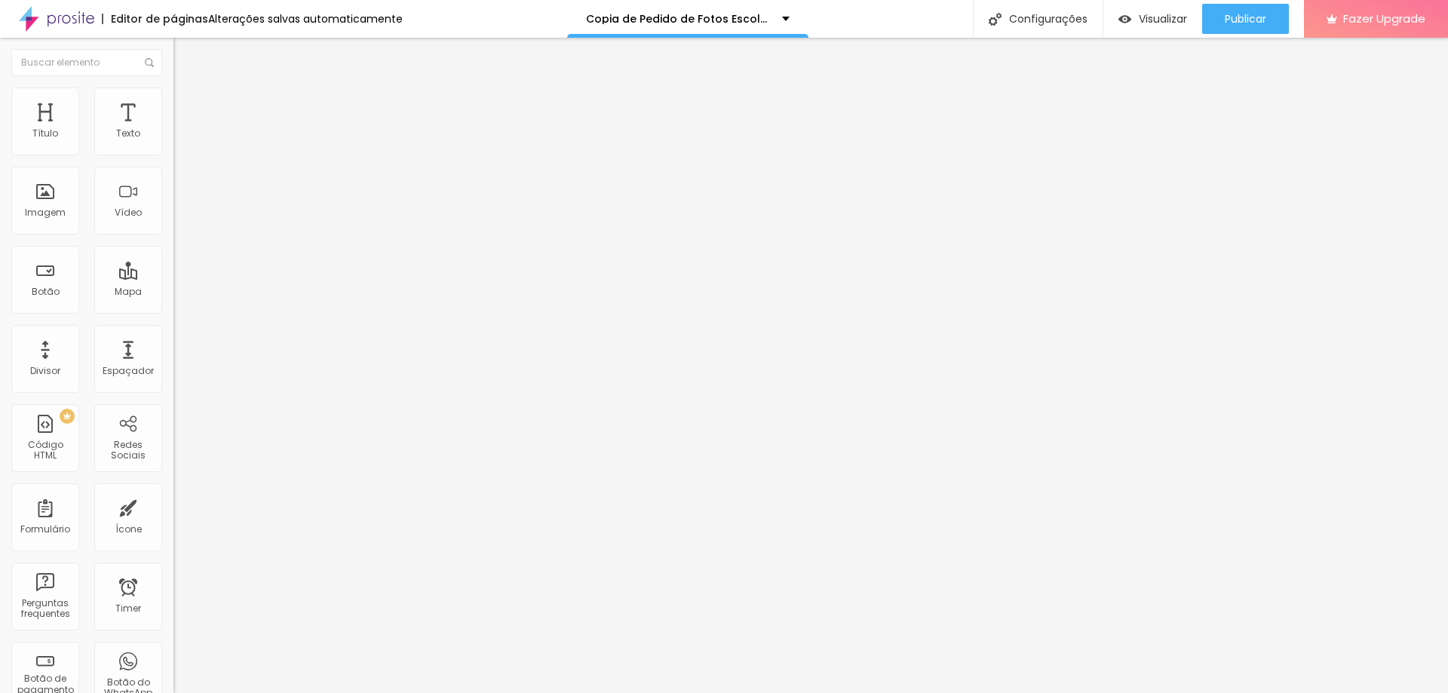
type input "193"
type input "198"
type input "213"
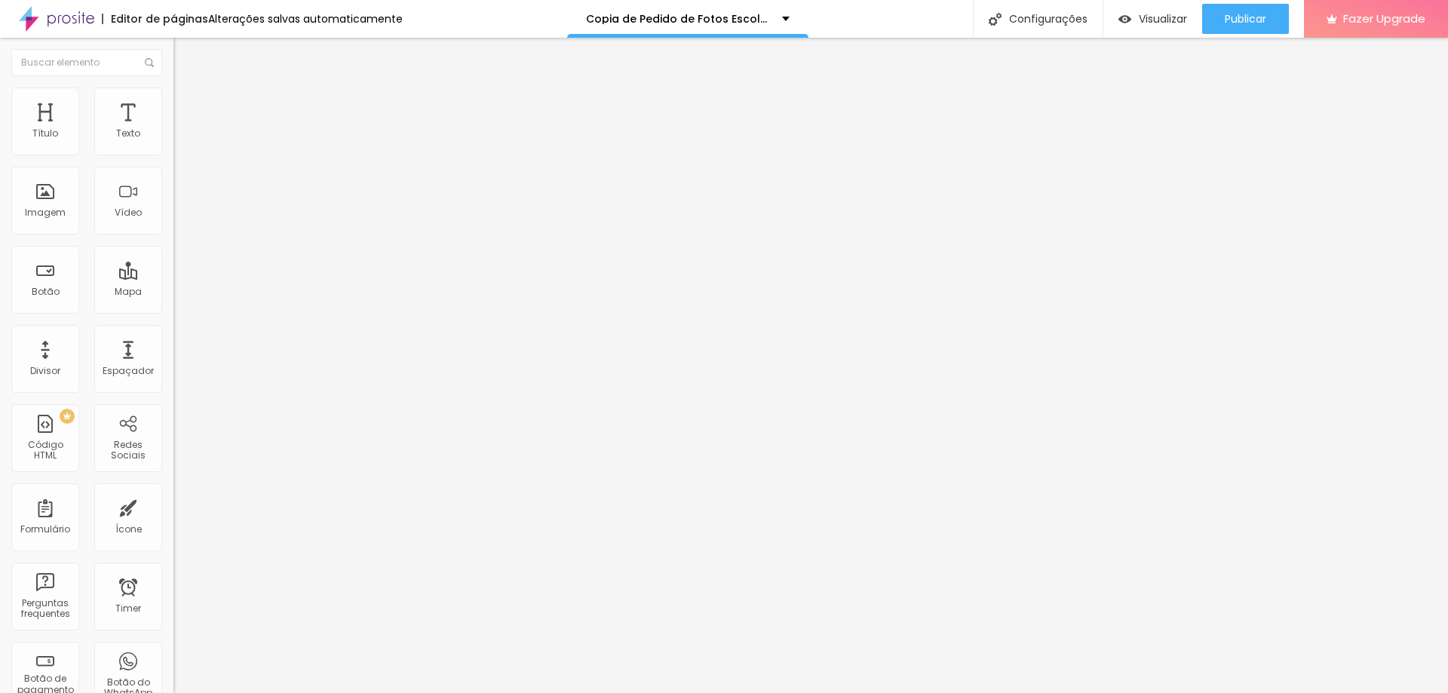
type input "296"
type input "301"
type input "306"
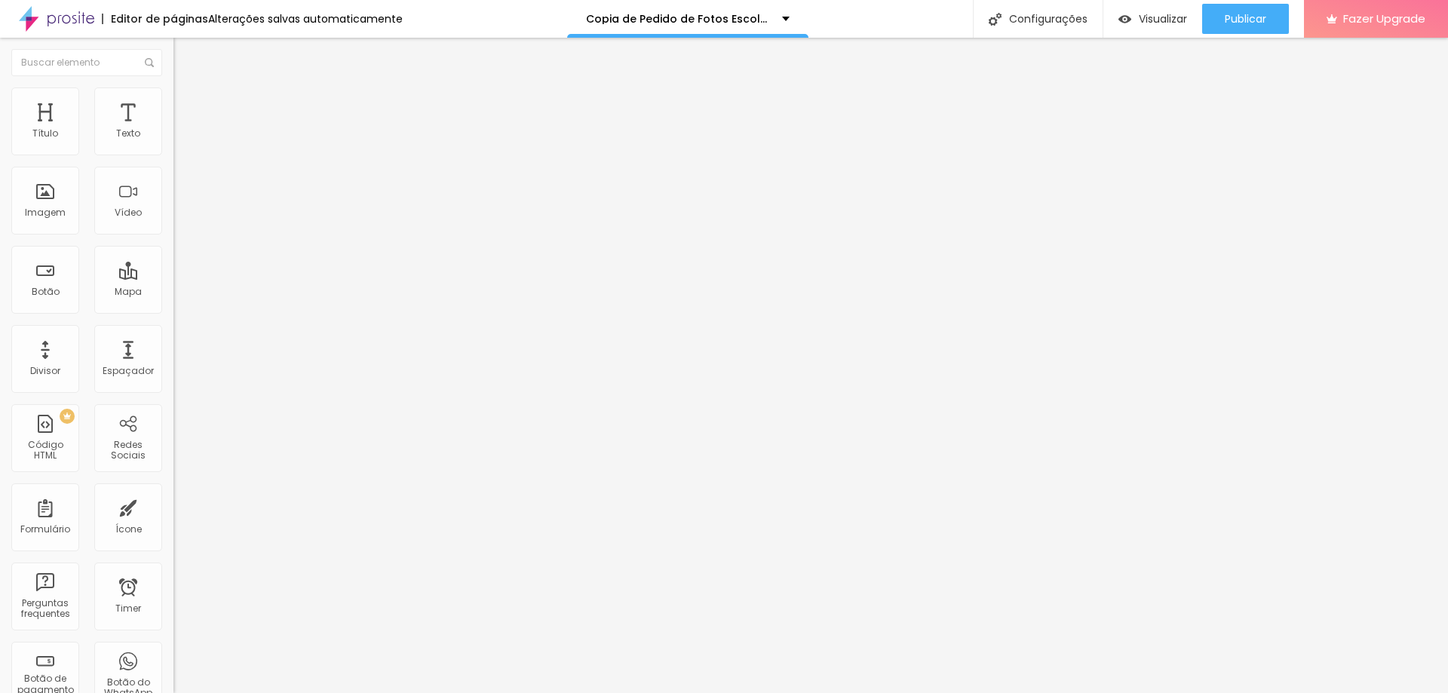
type input "306"
type input "343"
type input "348"
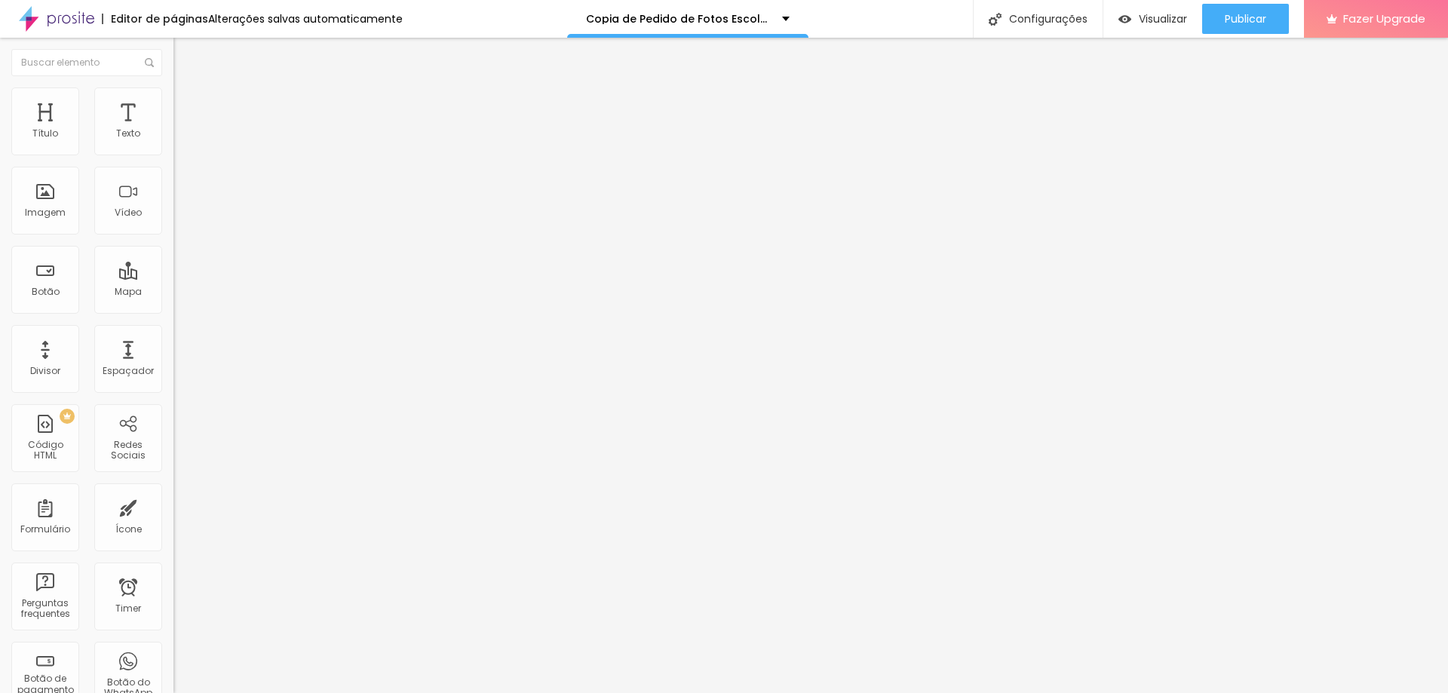
type input "353"
type input "363"
type input "368"
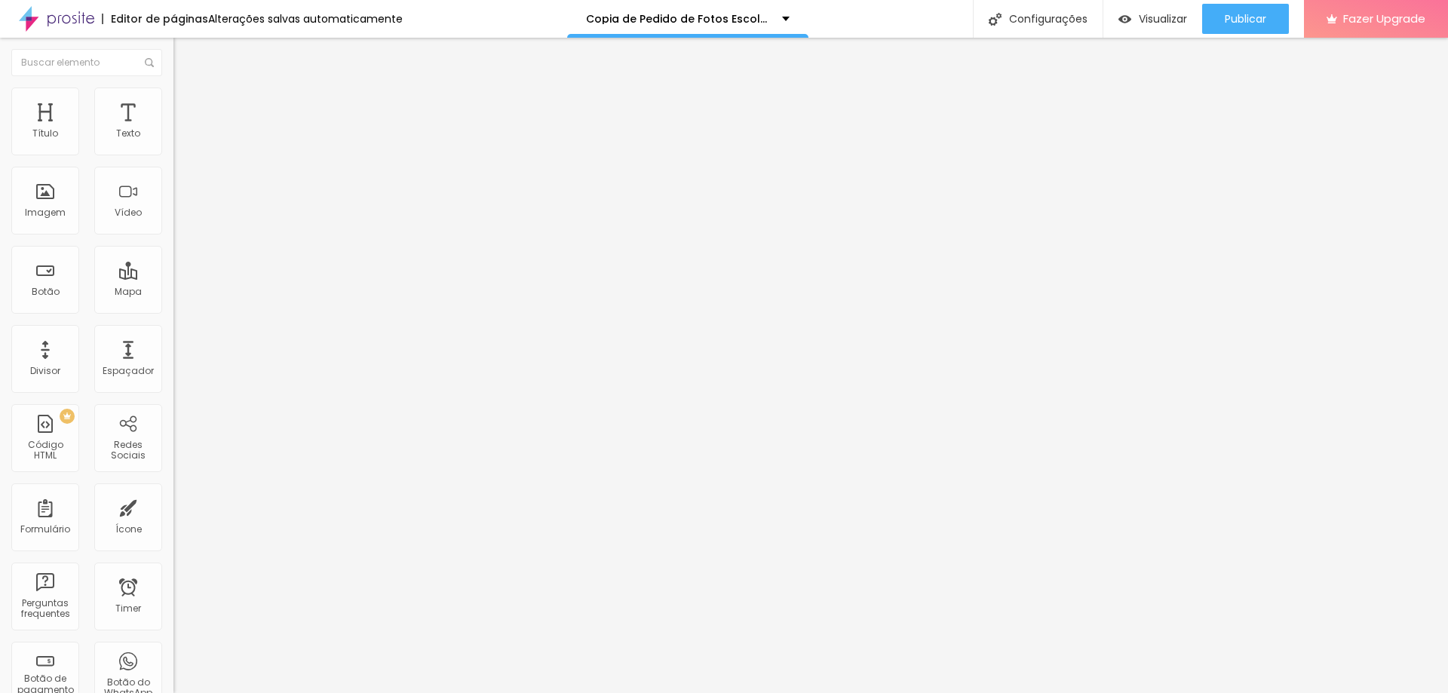
type input "368"
type input "379"
type input "389"
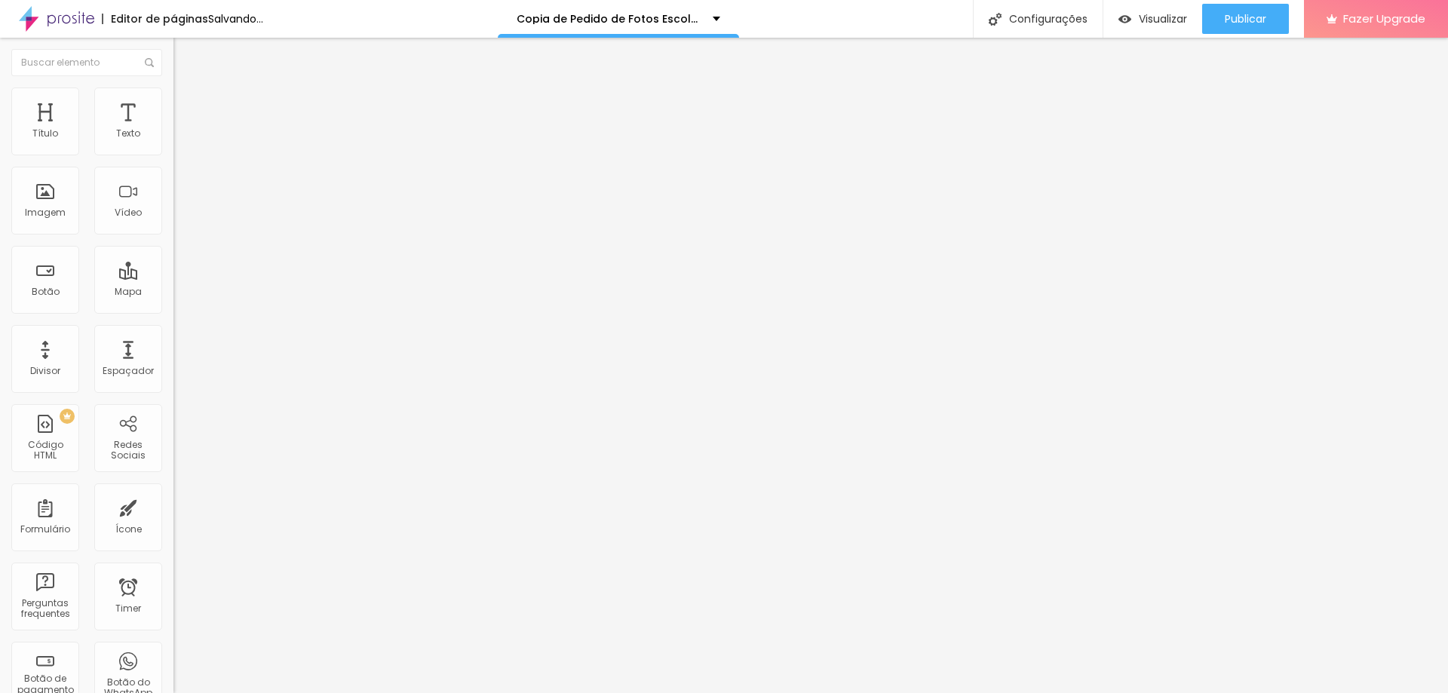
type input "405"
type input "410"
type input "420"
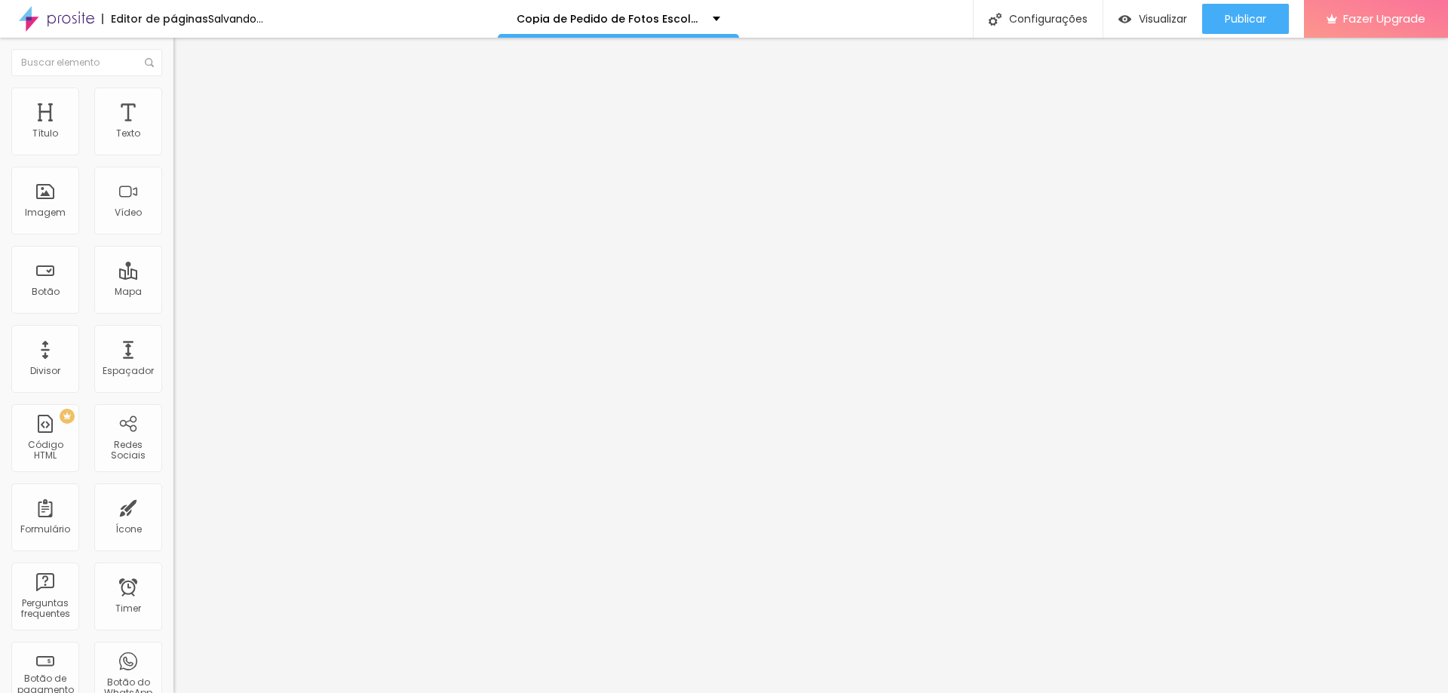
type input "420"
drag, startPoint x: 36, startPoint y: 149, endPoint x: 94, endPoint y: 164, distance: 59.5
click at [173, 278] on input "range" at bounding box center [221, 284] width 97 height 12
type input "436"
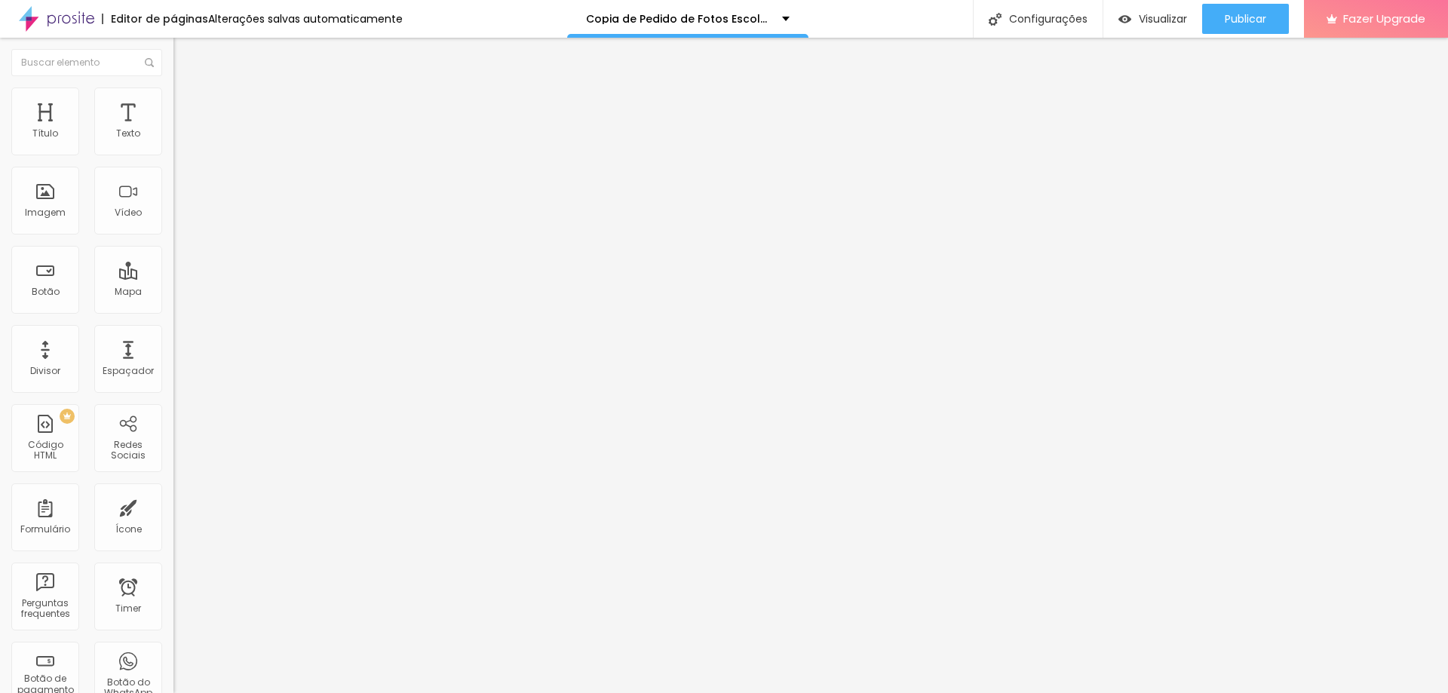
type input "461"
type input "467"
type input "472"
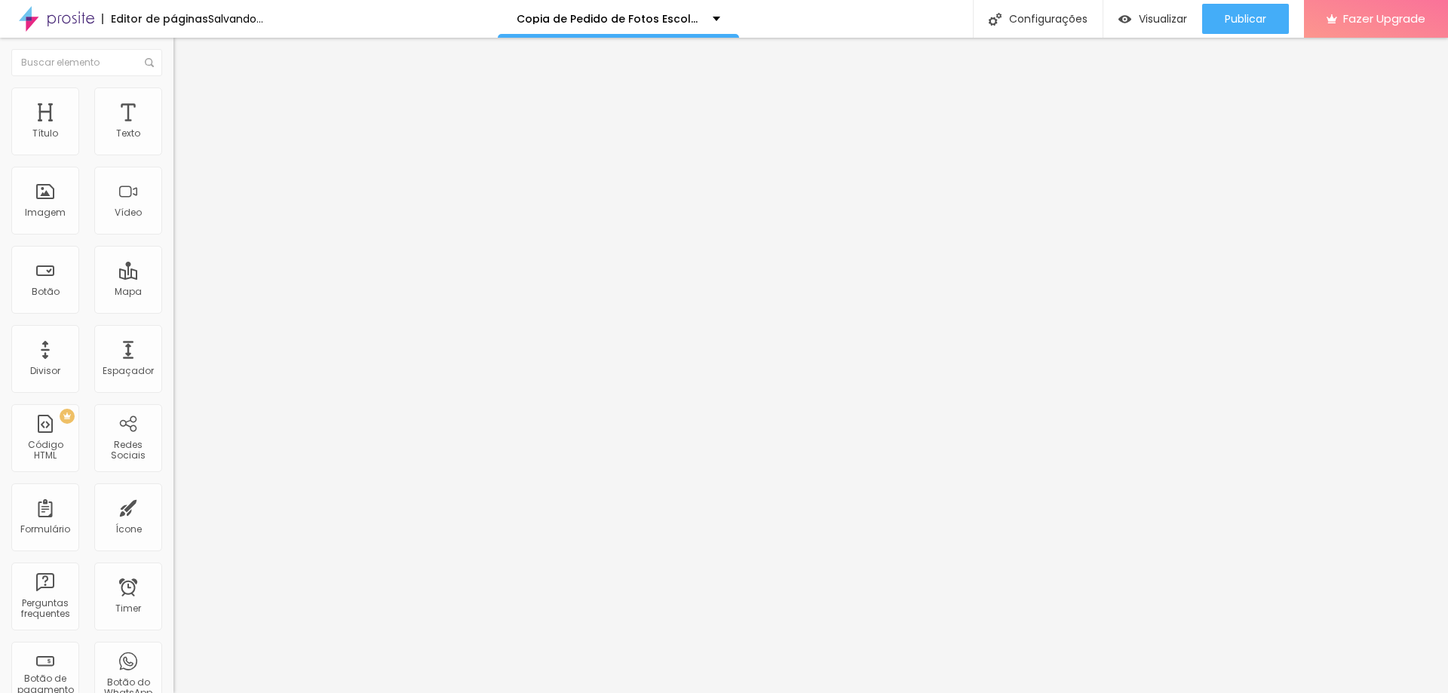
type input "472"
type input "477"
type input "482"
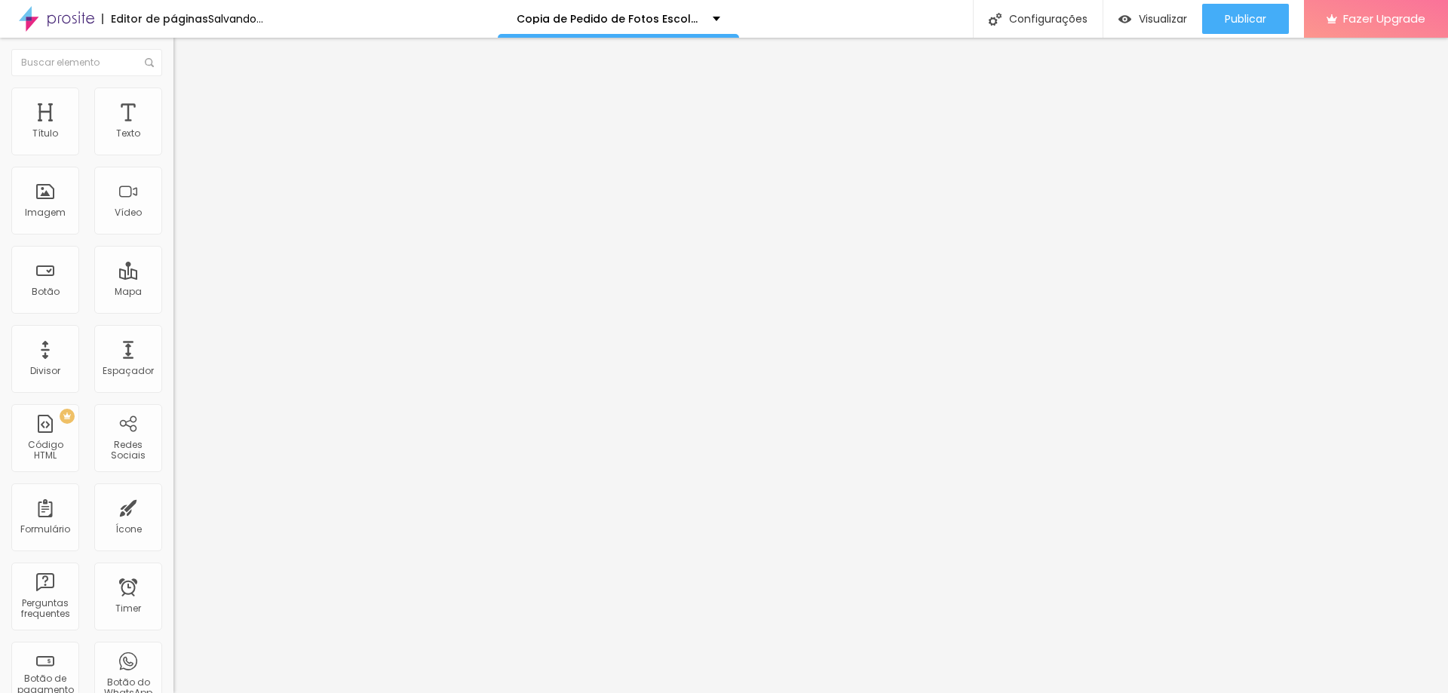
type input "487"
type input "497"
type input "500"
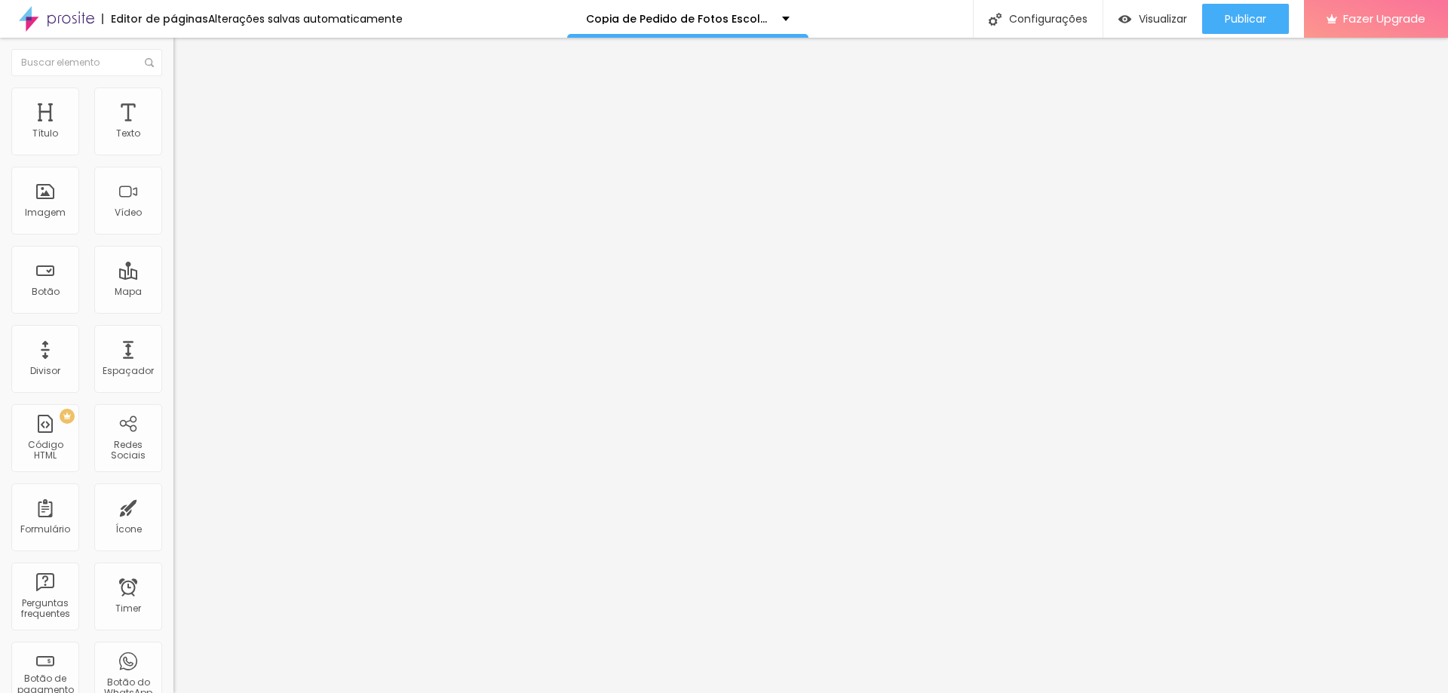
type input "500"
drag, startPoint x: 95, startPoint y: 146, endPoint x: 133, endPoint y: 153, distance: 39.2
type input "500"
click at [173, 278] on input "range" at bounding box center [221, 284] width 97 height 12
click at [173, 363] on div "Editar Espaçador Conteúdo Avançado 500 px Tamanho" at bounding box center [259, 365] width 173 height 655
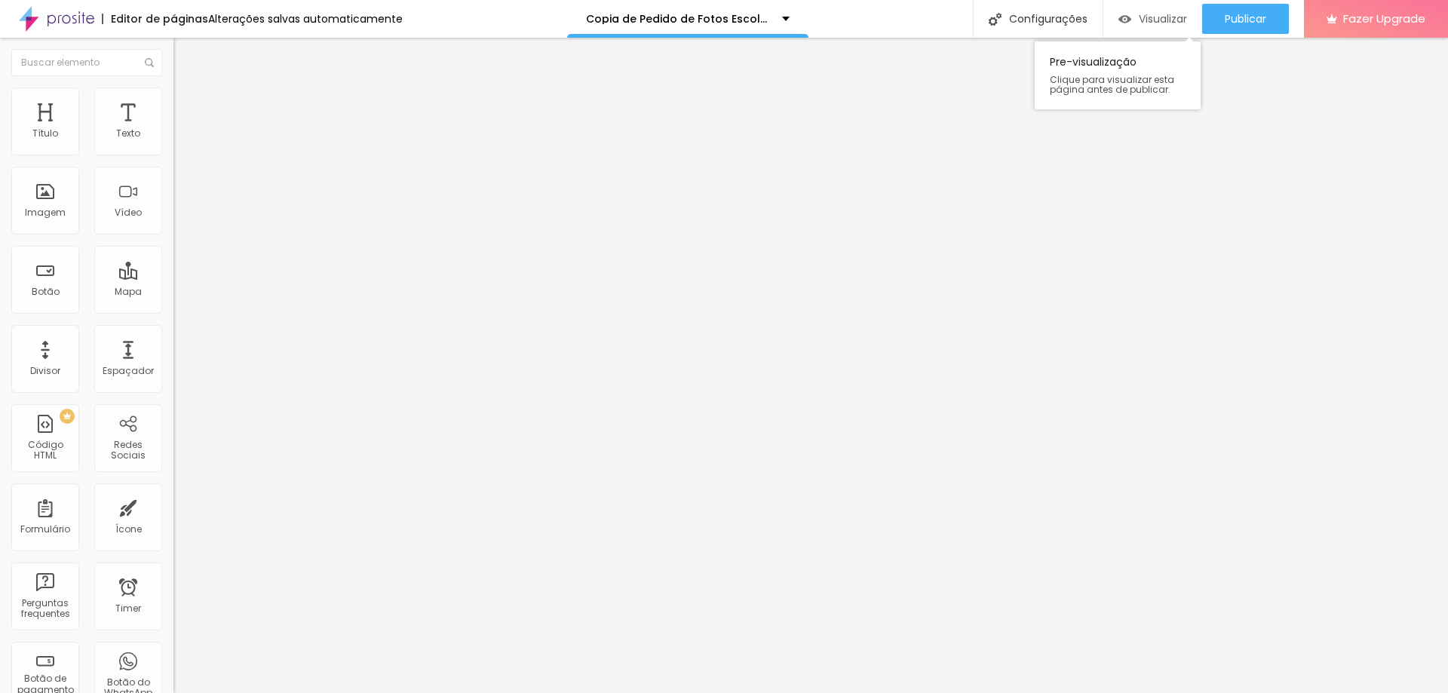
click at [1163, 23] on span "Visualizar" at bounding box center [1163, 19] width 48 height 12
